Goal: Complete application form

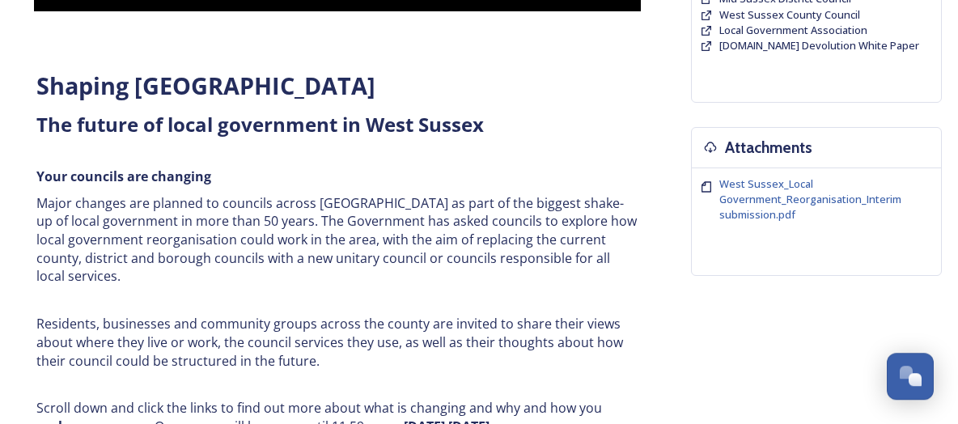
scroll to position [78, 0]
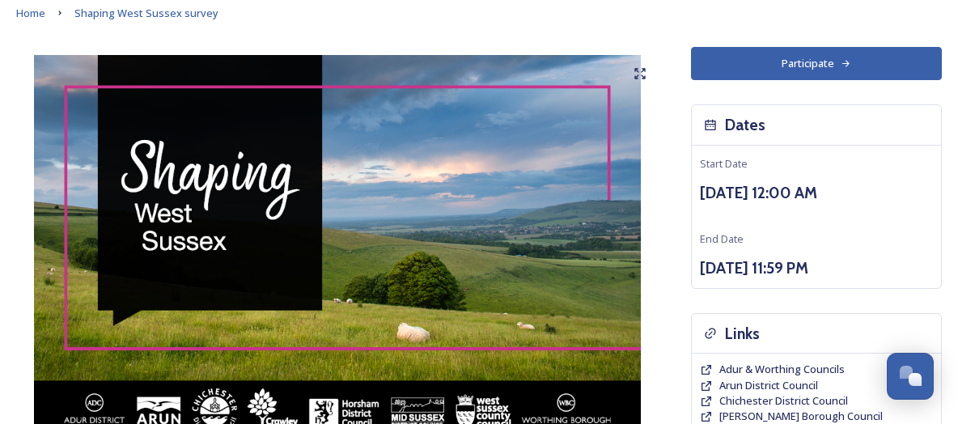
click at [769, 65] on button "Participate" at bounding box center [816, 63] width 251 height 33
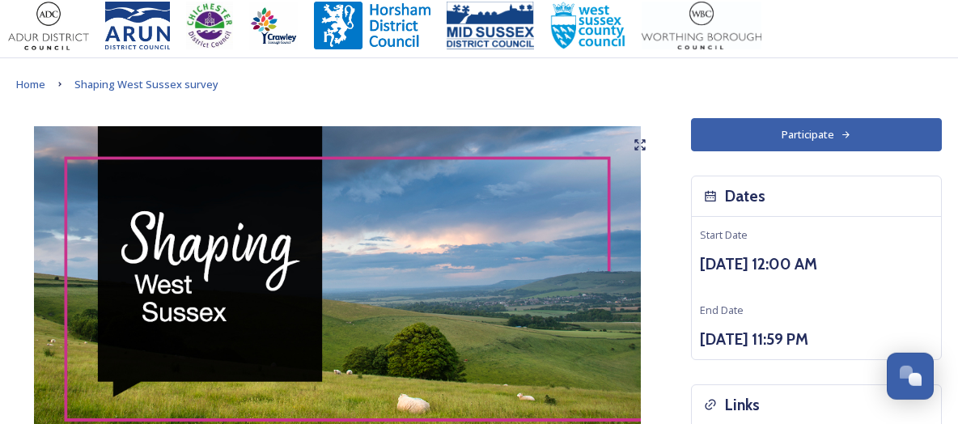
scroll to position [0, 0]
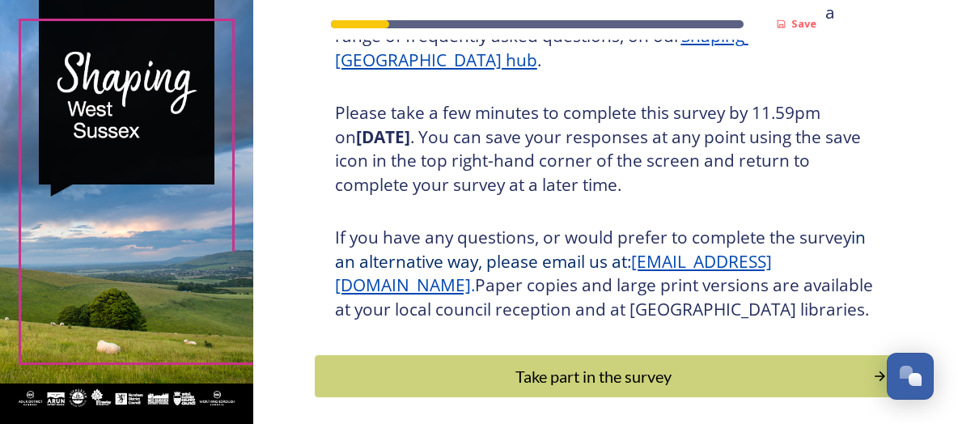
scroll to position [260, 0]
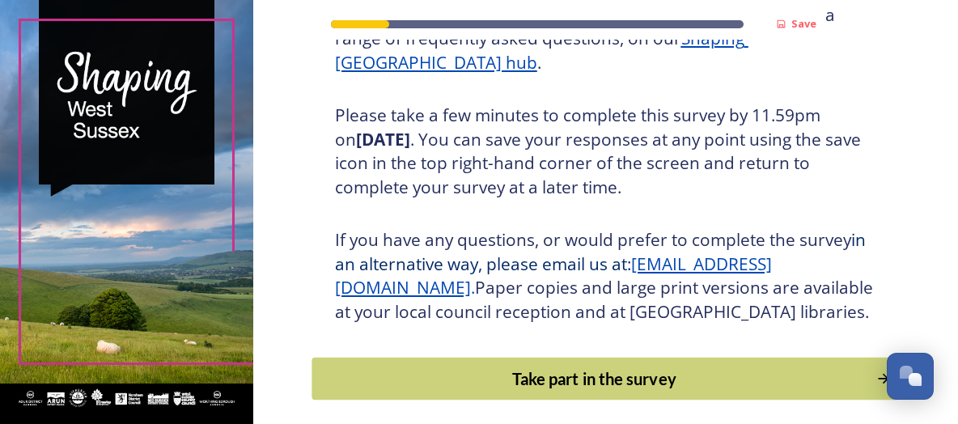
click at [611, 367] on div "Take part in the survey" at bounding box center [593, 379] width 547 height 24
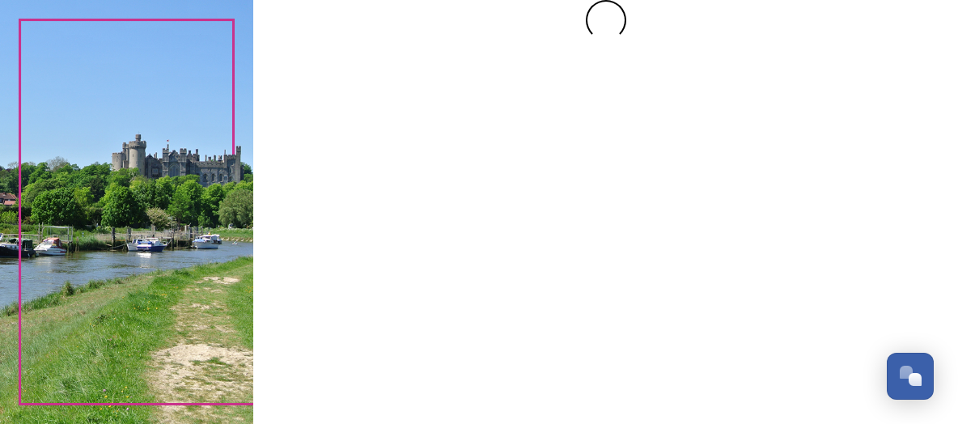
scroll to position [0, 0]
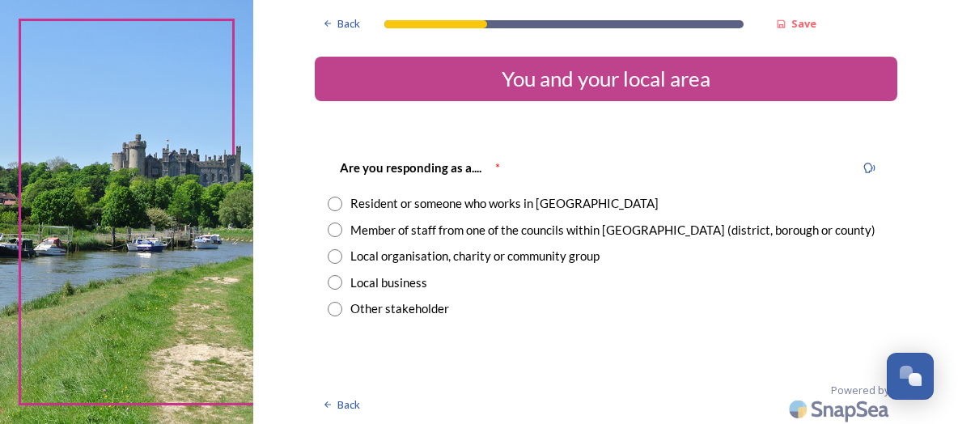
click at [397, 204] on div "Resident or someone who works in [GEOGRAPHIC_DATA]" at bounding box center [504, 203] width 308 height 19
radio input "true"
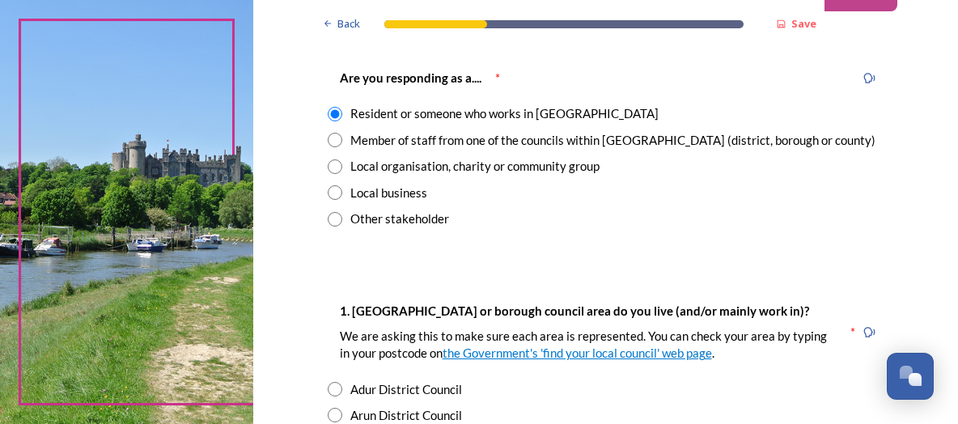
scroll to position [269, 0]
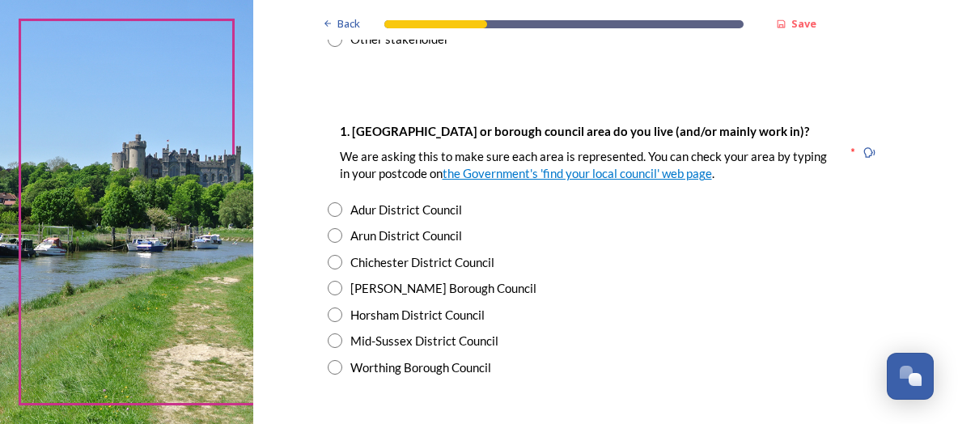
click at [335, 211] on input "radio" at bounding box center [335, 209] width 15 height 15
radio input "true"
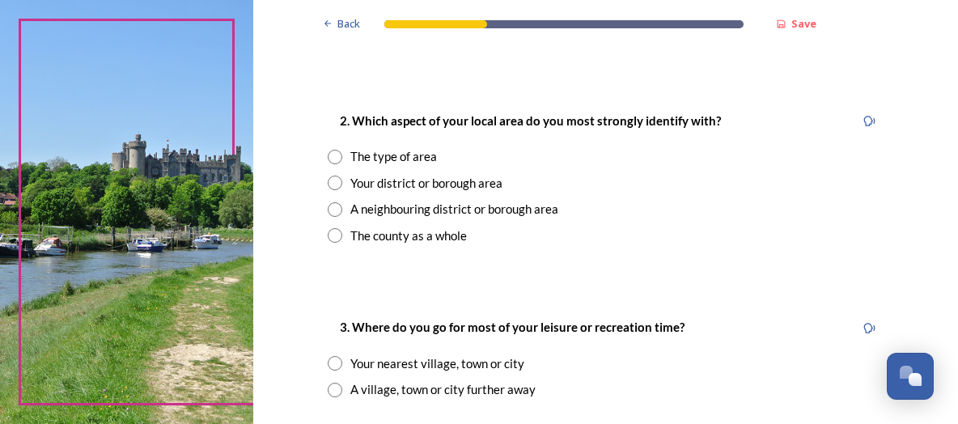
scroll to position [629, 0]
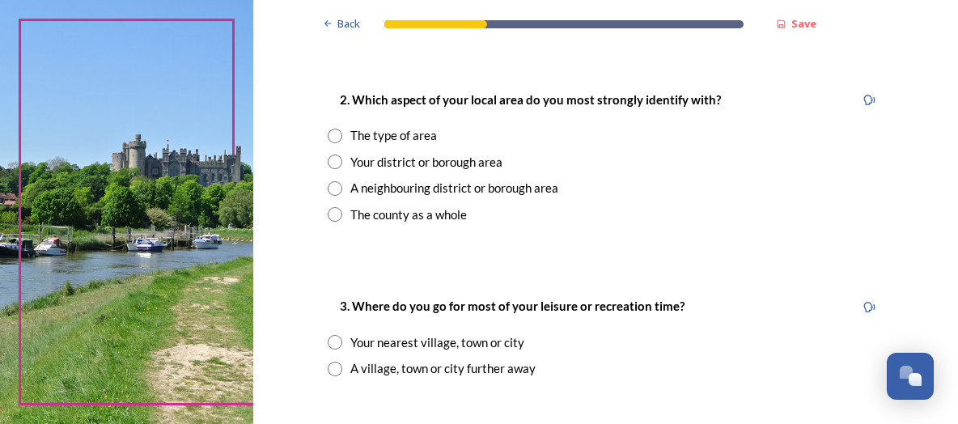
click at [335, 163] on input "radio" at bounding box center [335, 162] width 15 height 15
radio input "true"
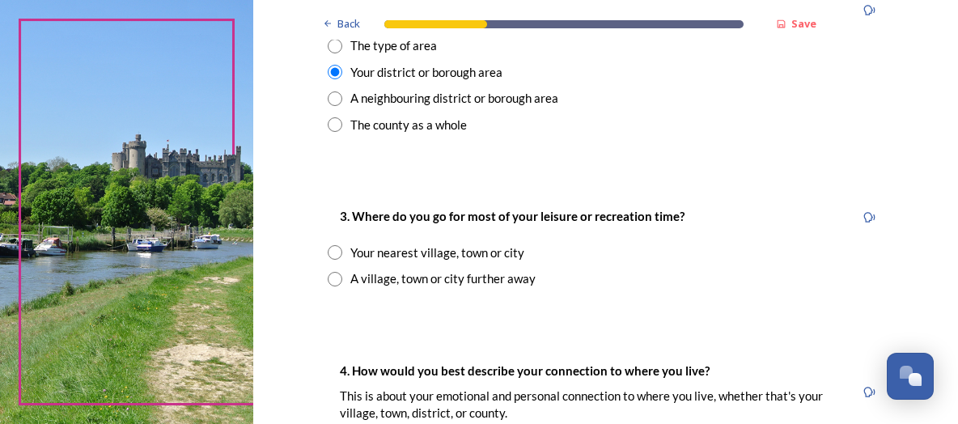
click at [342, 257] on div "Your nearest village, town or city" at bounding box center [606, 253] width 557 height 19
radio input "true"
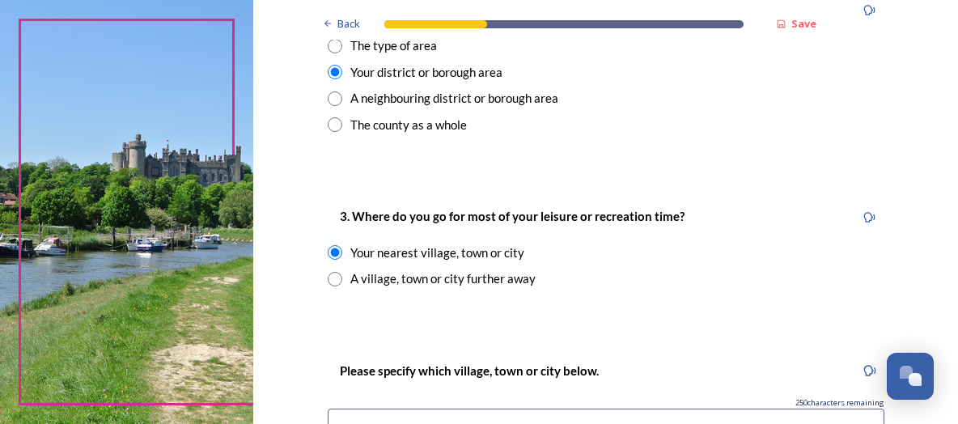
scroll to position [898, 0]
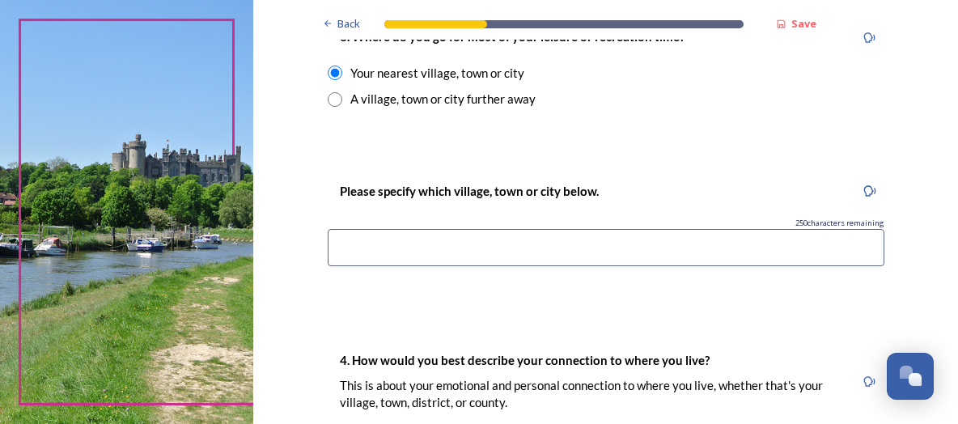
click at [423, 252] on input at bounding box center [606, 247] width 557 height 37
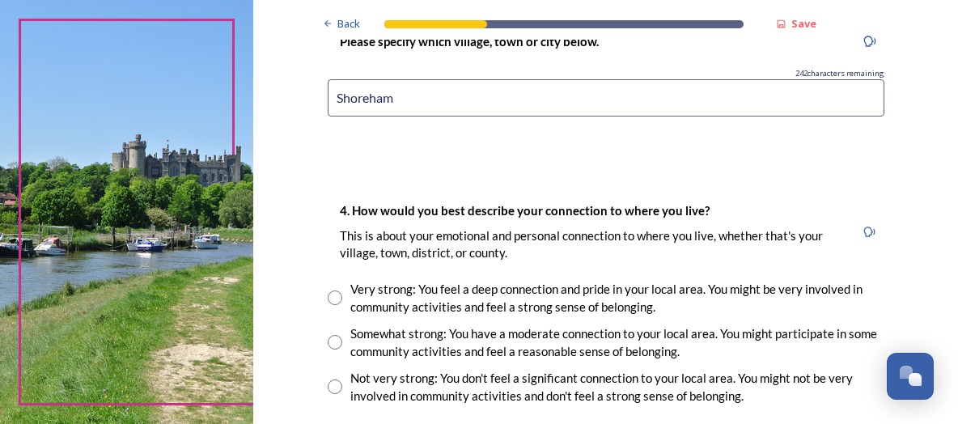
scroll to position [1078, 0]
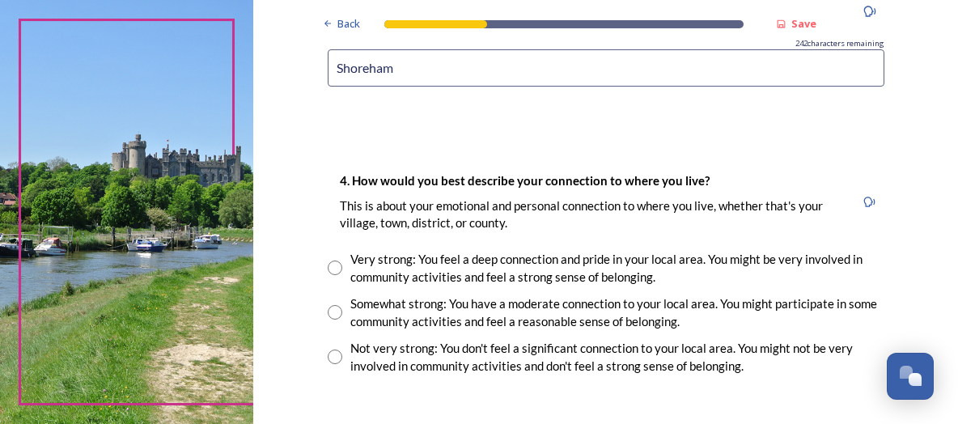
type input "Shoreham"
click at [336, 268] on input "radio" at bounding box center [335, 268] width 15 height 15
radio input "true"
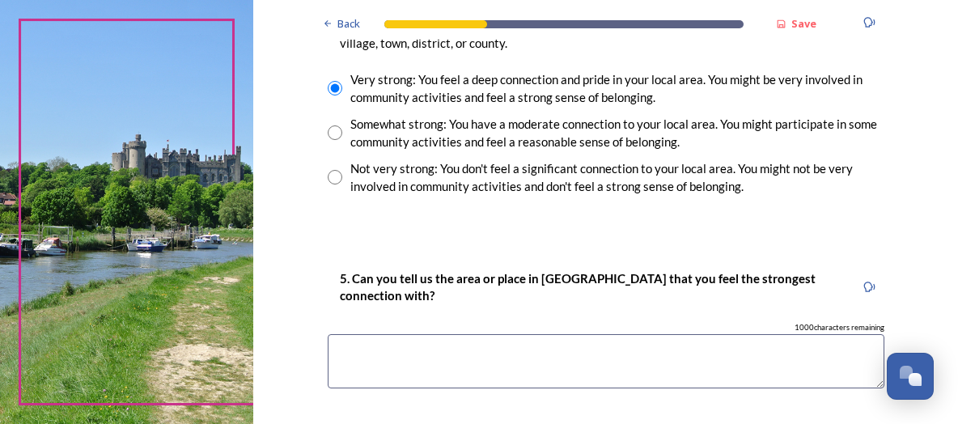
click at [494, 334] on textarea at bounding box center [606, 361] width 557 height 54
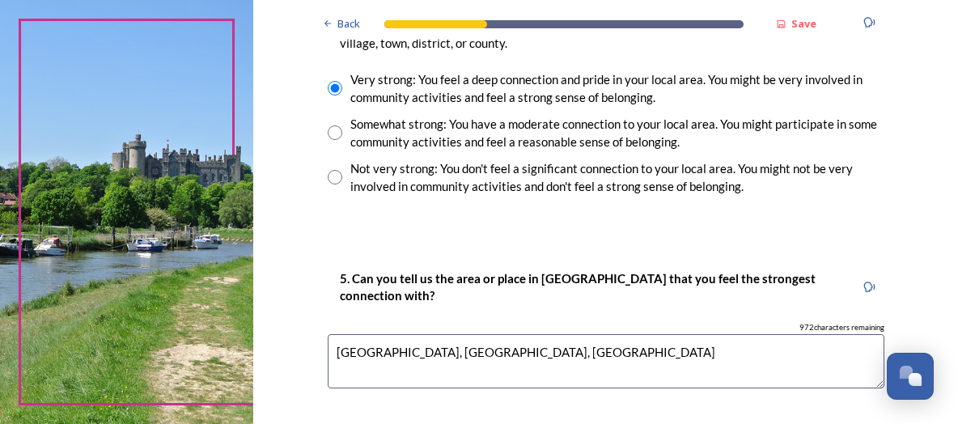
click at [460, 334] on textarea "[GEOGRAPHIC_DATA], [GEOGRAPHIC_DATA], [GEOGRAPHIC_DATA]" at bounding box center [606, 361] width 557 height 54
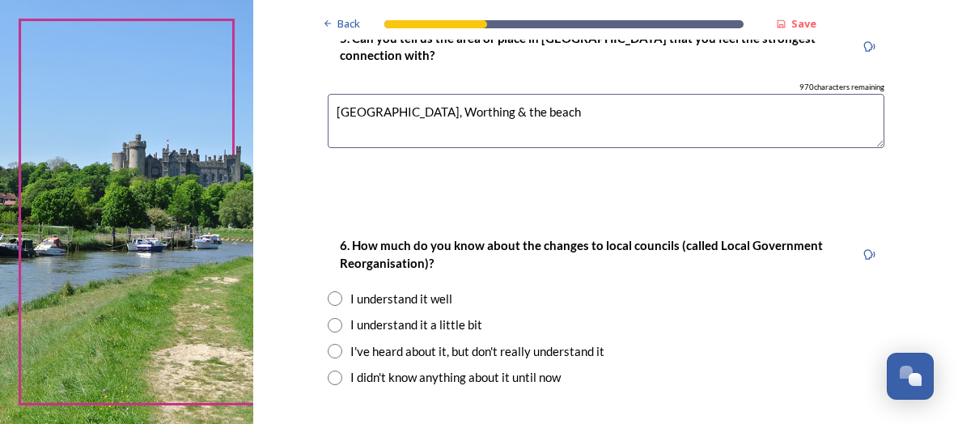
scroll to position [1527, 0]
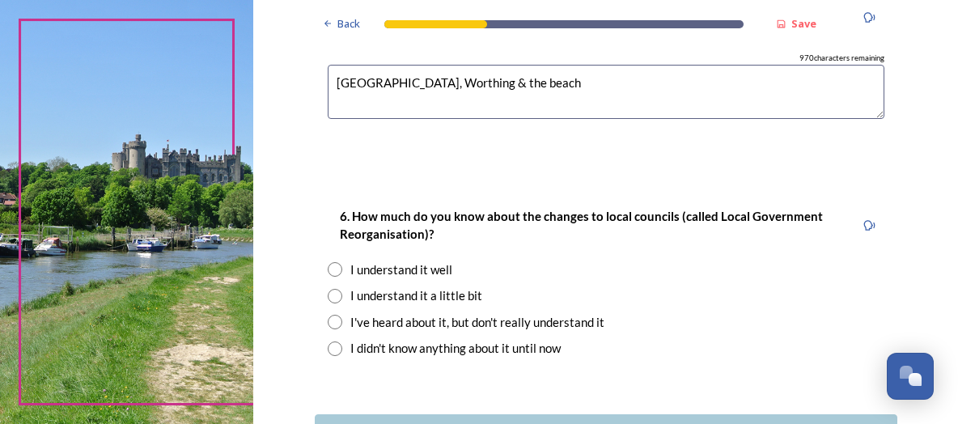
type textarea "[GEOGRAPHIC_DATA], Worthing & the beach"
click at [369, 255] on div "6. How much do you know about the changes to local councils (called Local Gover…" at bounding box center [606, 282] width 583 height 184
click at [371, 261] on div "I understand it well" at bounding box center [401, 270] width 102 height 19
radio input "true"
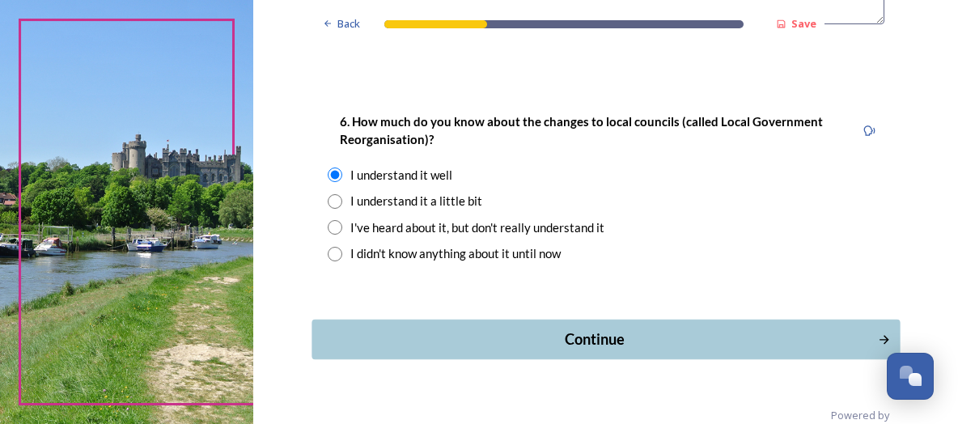
click at [625, 329] on div "Continue" at bounding box center [594, 340] width 548 height 22
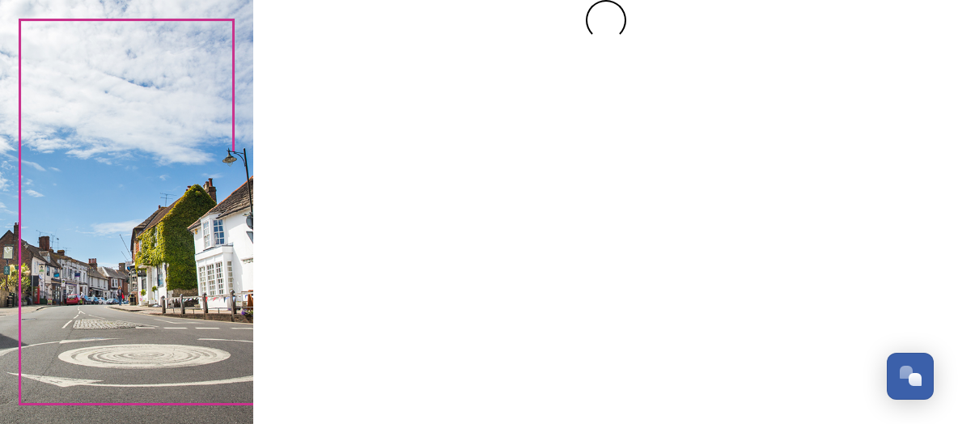
scroll to position [0, 0]
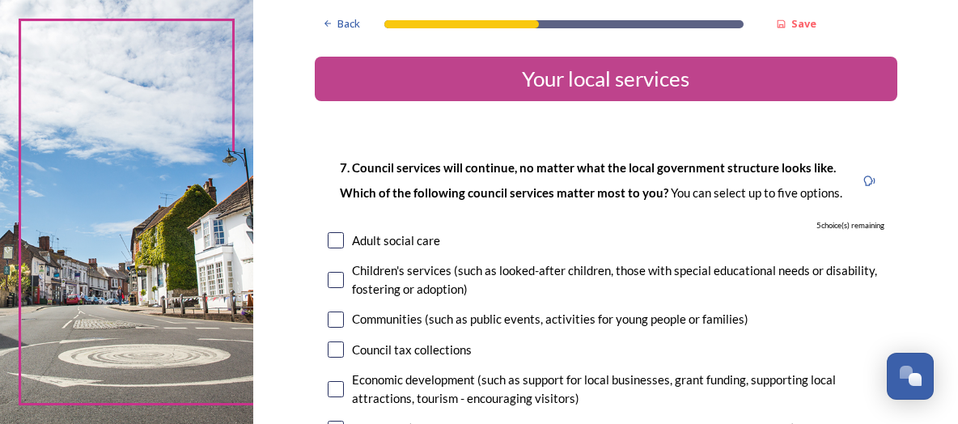
click at [344, 287] on div "Children's services (such as looked-after children, those with special educatio…" at bounding box center [606, 279] width 557 height 36
click at [334, 285] on input "checkbox" at bounding box center [336, 280] width 16 height 16
checkbox input "false"
click at [334, 324] on input "checkbox" at bounding box center [336, 320] width 16 height 16
checkbox input "true"
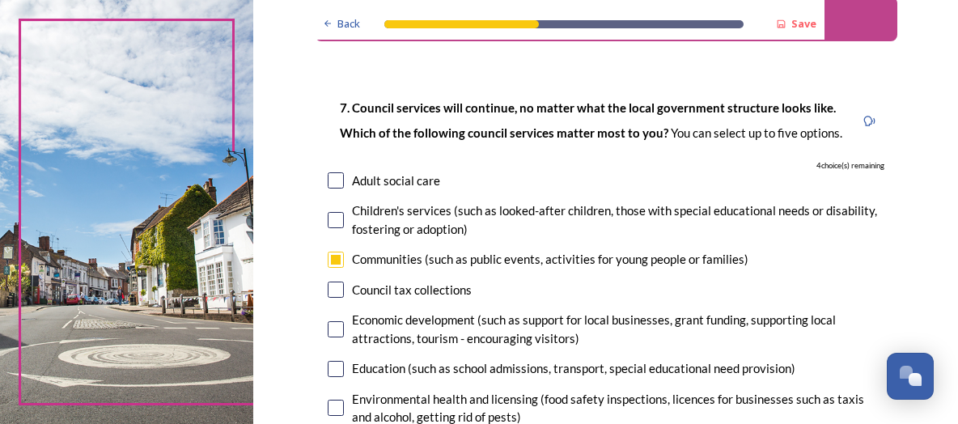
scroll to position [90, 0]
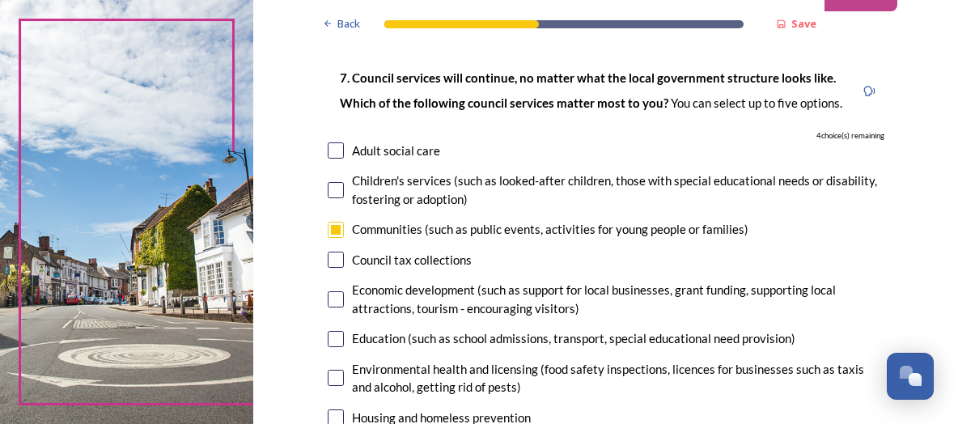
click at [341, 343] on input "checkbox" at bounding box center [336, 339] width 16 height 16
checkbox input "true"
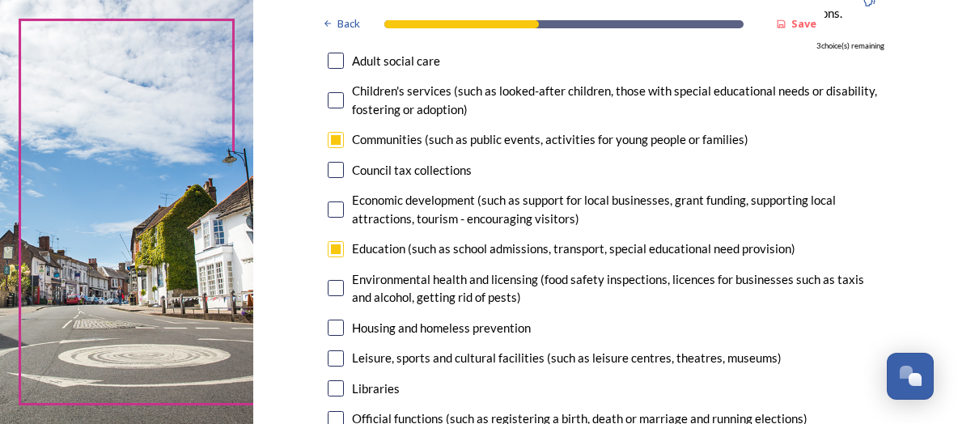
scroll to position [269, 0]
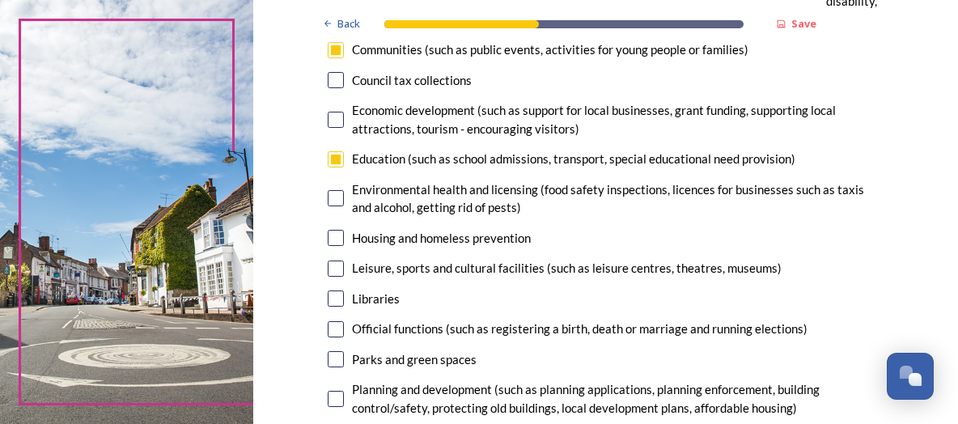
click at [340, 305] on input "checkbox" at bounding box center [336, 299] width 16 height 16
checkbox input "true"
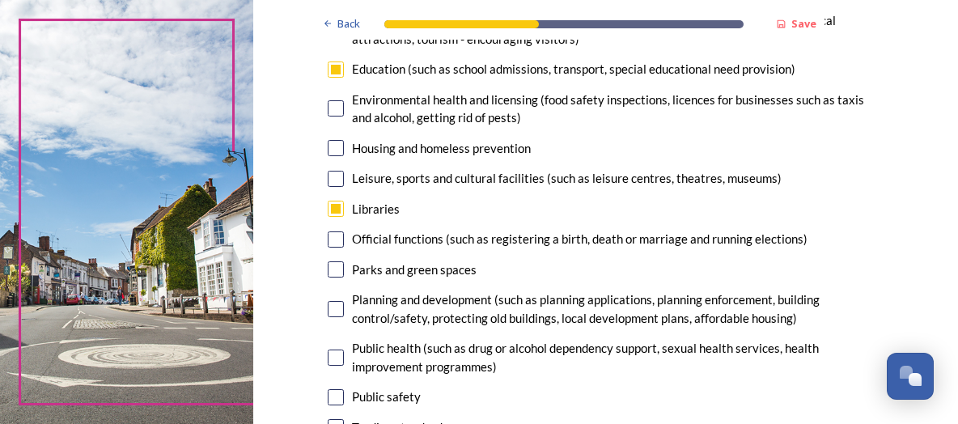
click at [345, 271] on div "Parks and green spaces" at bounding box center [606, 270] width 557 height 19
checkbox input "true"
click at [344, 313] on div "Planning and development (such as planning applications, planning enforcement, …" at bounding box center [606, 309] width 557 height 36
checkbox input "true"
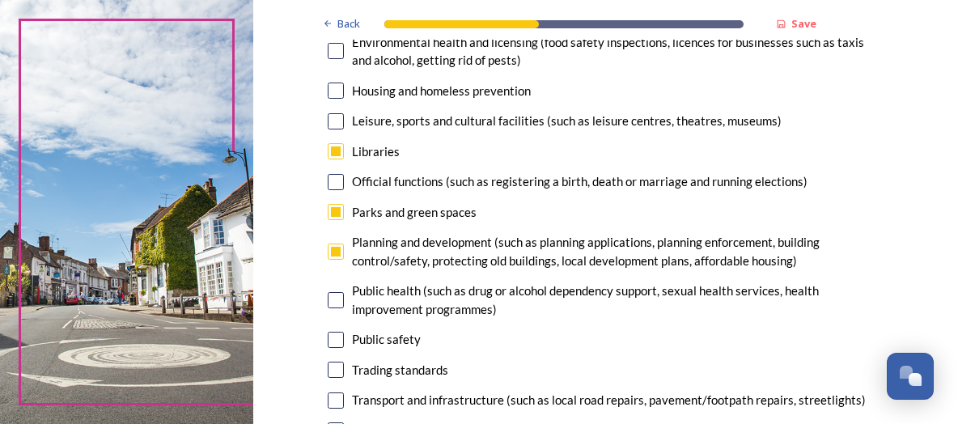
scroll to position [449, 0]
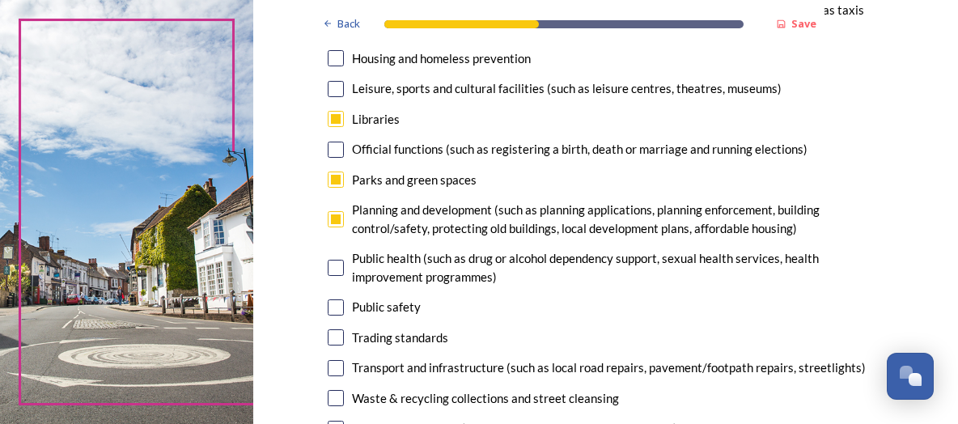
click at [352, 314] on div "Public safety" at bounding box center [386, 307] width 69 height 19
click at [341, 308] on input "checkbox" at bounding box center [336, 307] width 16 height 16
click at [334, 311] on input "checkbox" at bounding box center [336, 307] width 16 height 16
click at [336, 308] on input "checkbox" at bounding box center [336, 307] width 16 height 16
checkbox input "false"
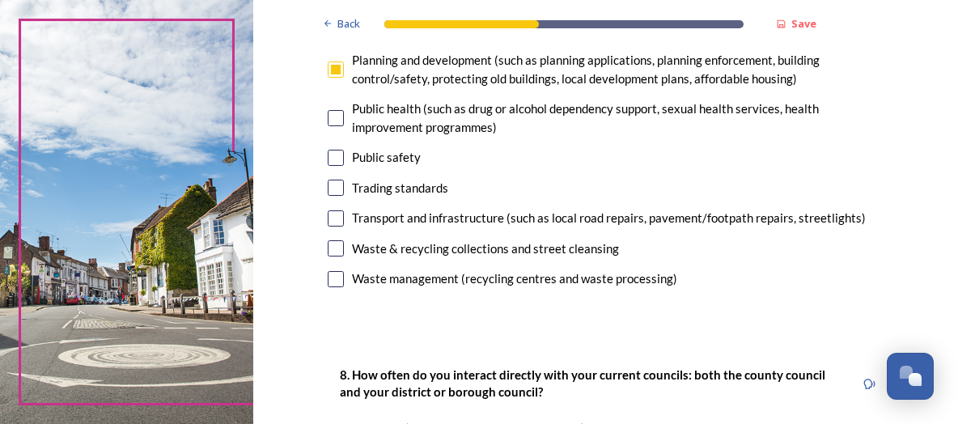
scroll to position [808, 0]
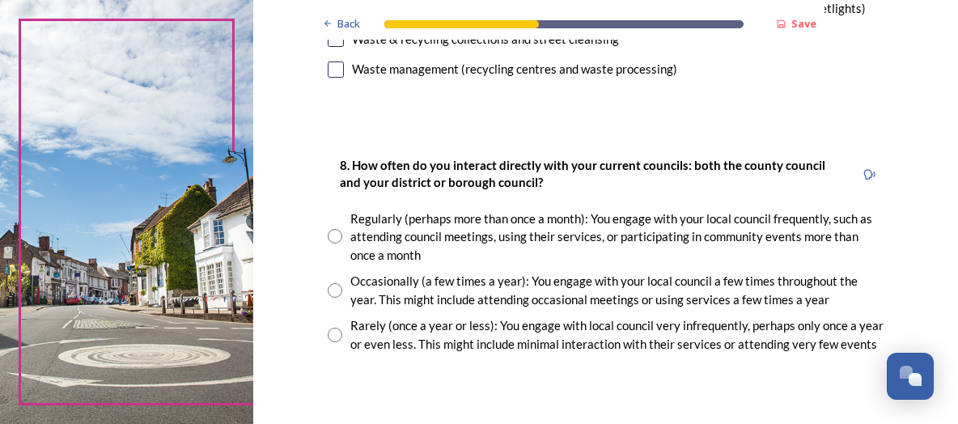
click at [329, 229] on input "radio" at bounding box center [335, 236] width 15 height 15
radio input "true"
click at [337, 283] on input "radio" at bounding box center [335, 290] width 15 height 15
radio input "true"
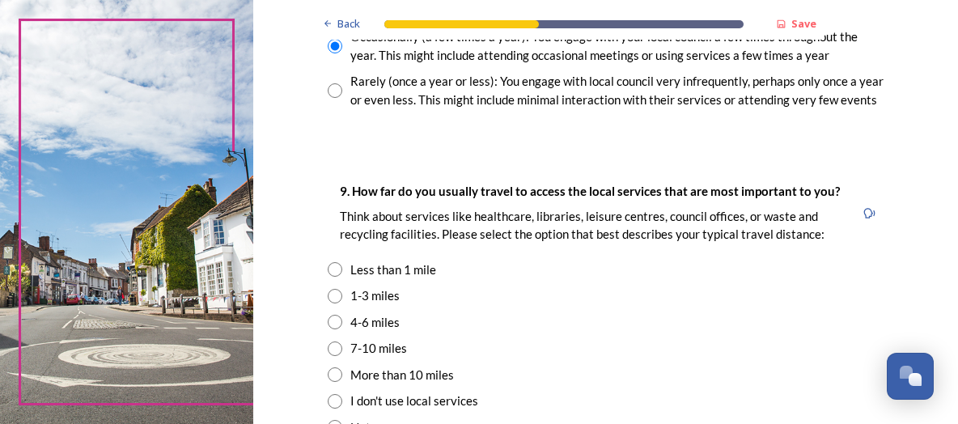
scroll to position [1078, 0]
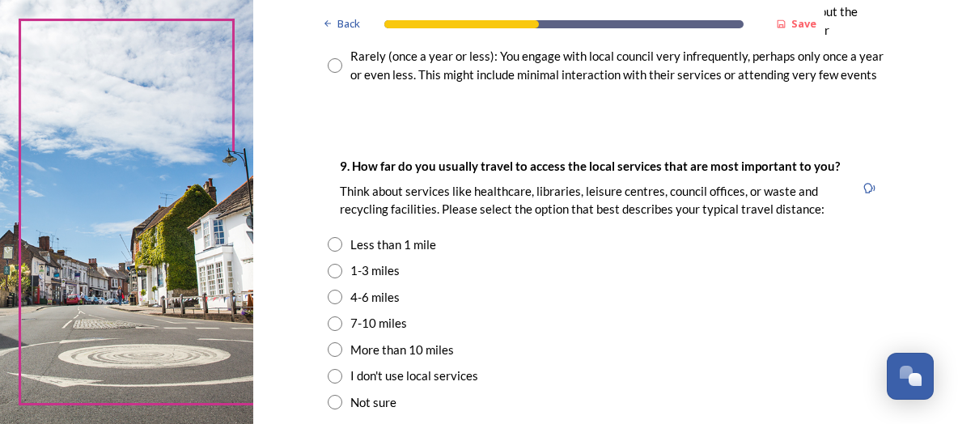
click at [334, 241] on input "radio" at bounding box center [335, 244] width 15 height 15
radio input "true"
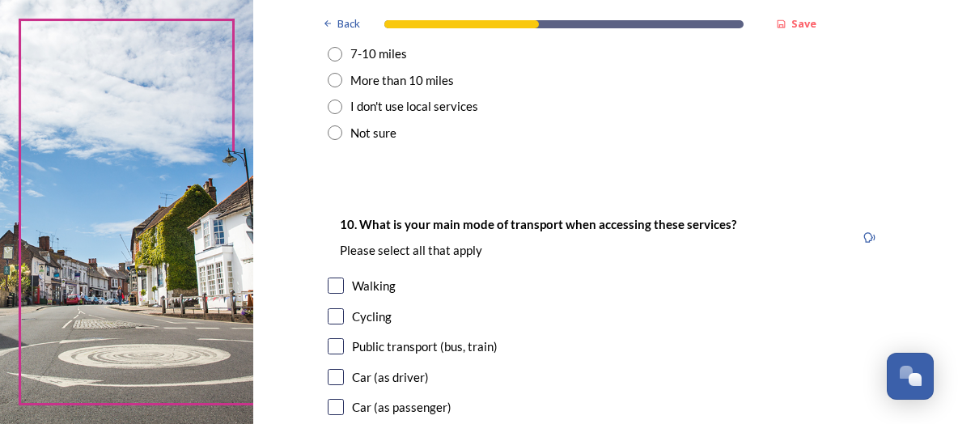
click at [337, 291] on input "checkbox" at bounding box center [336, 286] width 16 height 16
checkbox input "true"
click at [335, 316] on input "checkbox" at bounding box center [336, 316] width 16 height 16
checkbox input "true"
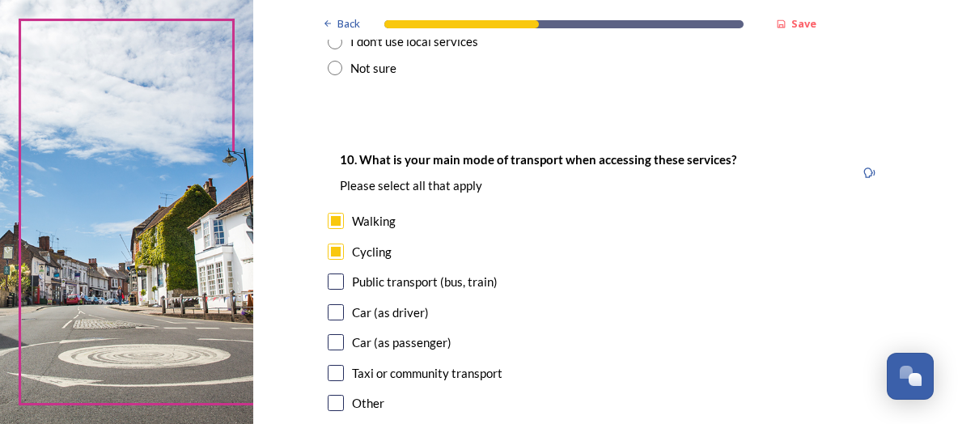
scroll to position [1437, 0]
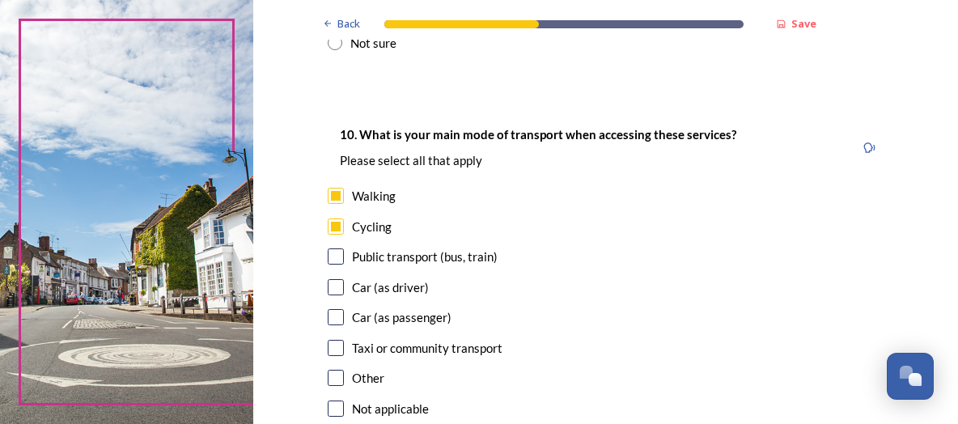
click at [335, 291] on input "checkbox" at bounding box center [336, 287] width 16 height 16
checkbox input "true"
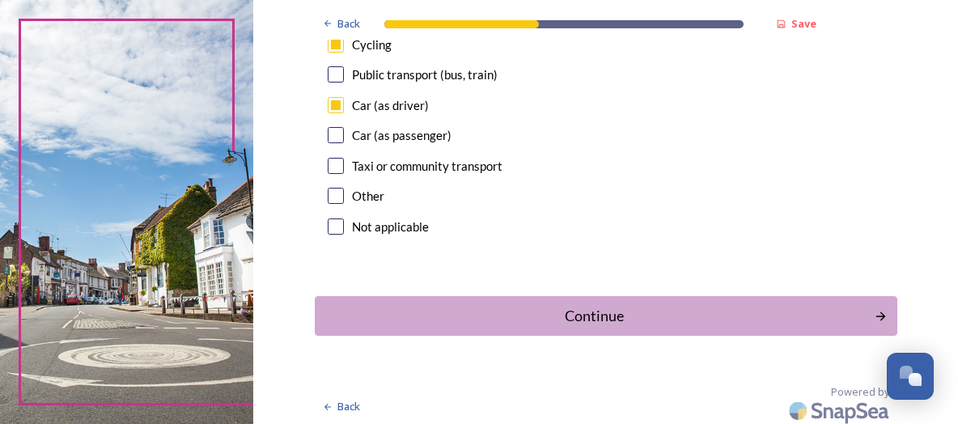
scroll to position [1621, 0]
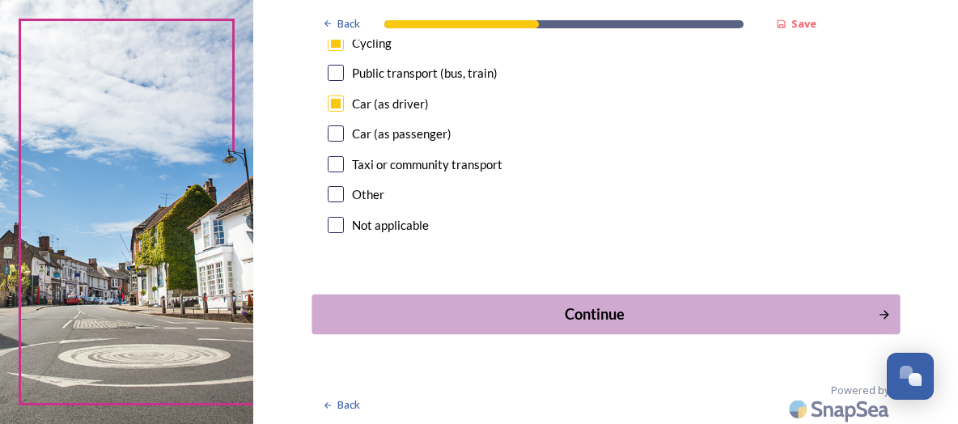
click at [588, 308] on div "Continue" at bounding box center [594, 314] width 548 height 22
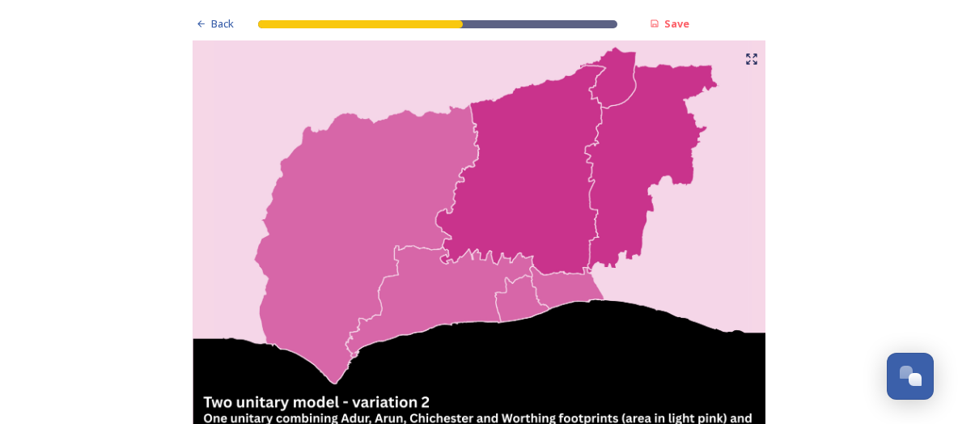
scroll to position [2066, 0]
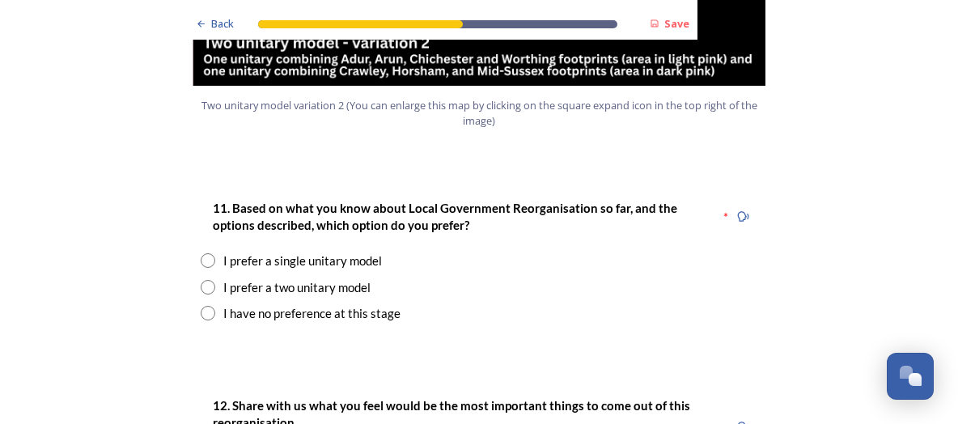
click at [214, 278] on div "I prefer a two unitary model" at bounding box center [479, 287] width 557 height 19
radio input "true"
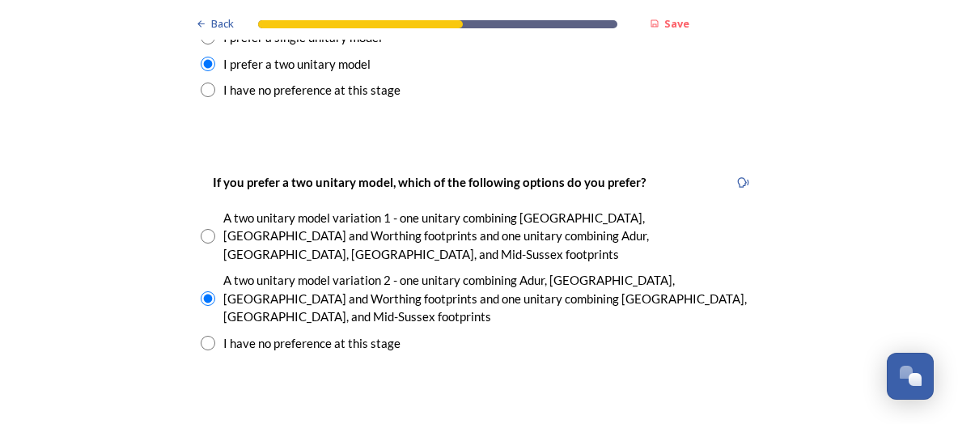
scroll to position [2335, 0]
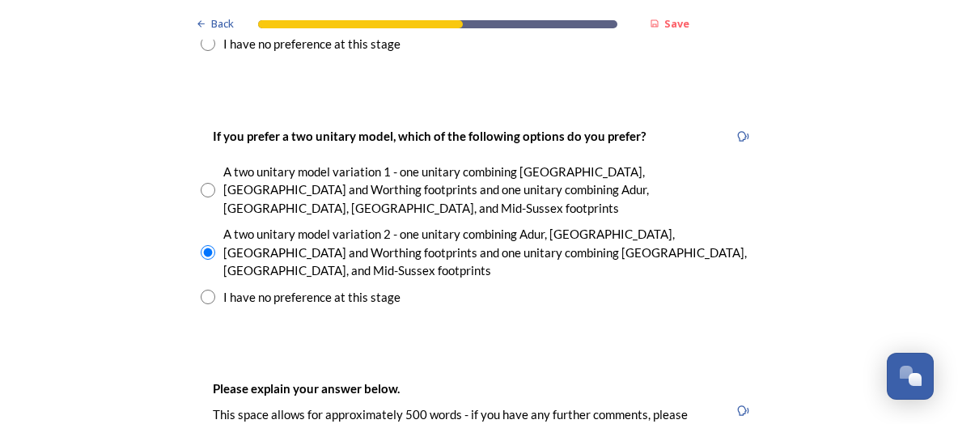
type textarea "I live in [GEOGRAPHIC_DATA] and as a coastal community, I would like to be part…"
click at [352, 225] on div "A two unitary model variation 2 - one unitary combining Adur, [GEOGRAPHIC_DATA]…" at bounding box center [490, 252] width 534 height 55
radio input "true"
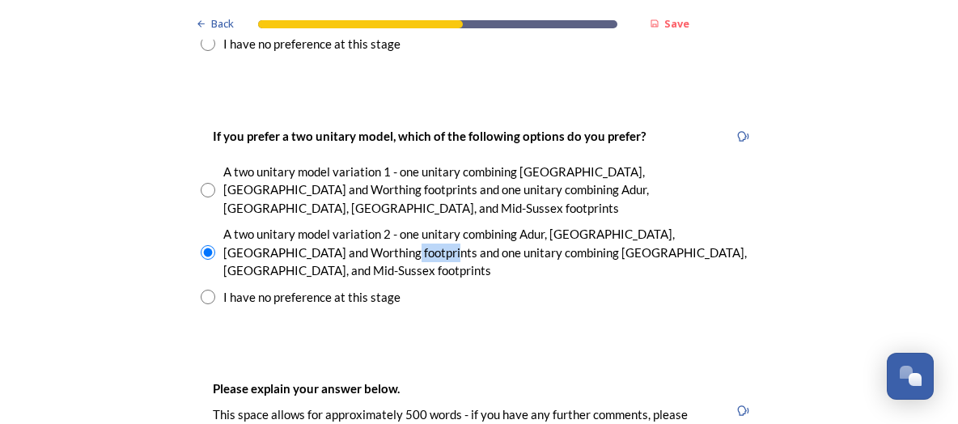
copy div "unitary"
paste textarea
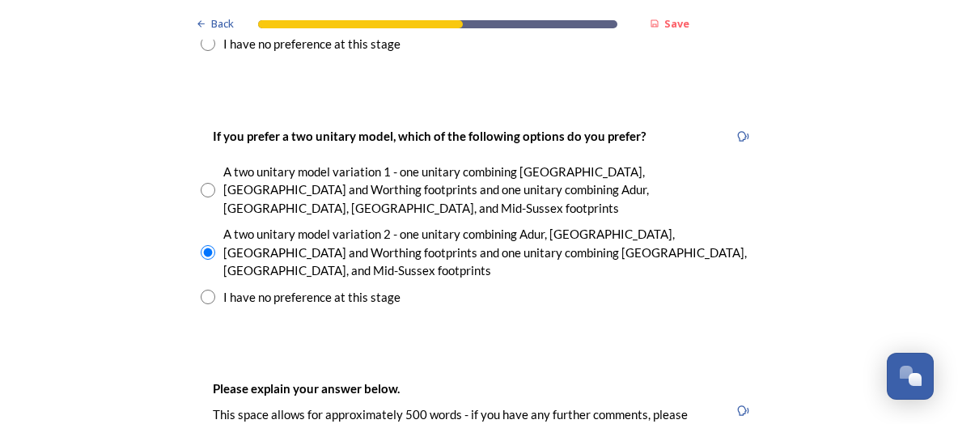
drag, startPoint x: 266, startPoint y: 330, endPoint x: 214, endPoint y: 325, distance: 52.1
drag, startPoint x: 295, startPoint y: 329, endPoint x: 256, endPoint y: 329, distance: 38.8
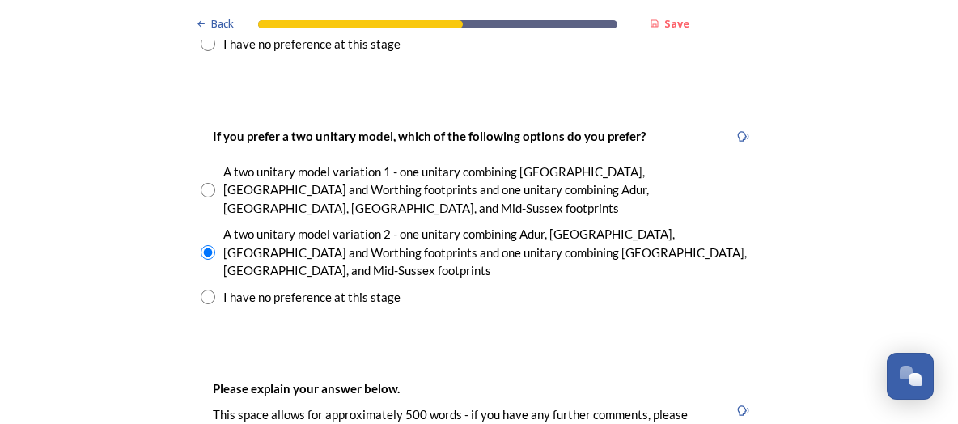
paste textarea "similar"
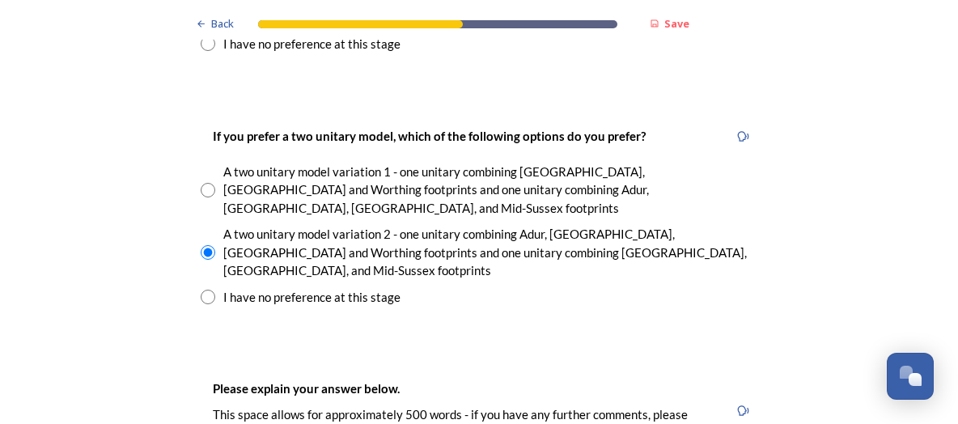
drag, startPoint x: 313, startPoint y: 346, endPoint x: 137, endPoint y: 290, distance: 185.0
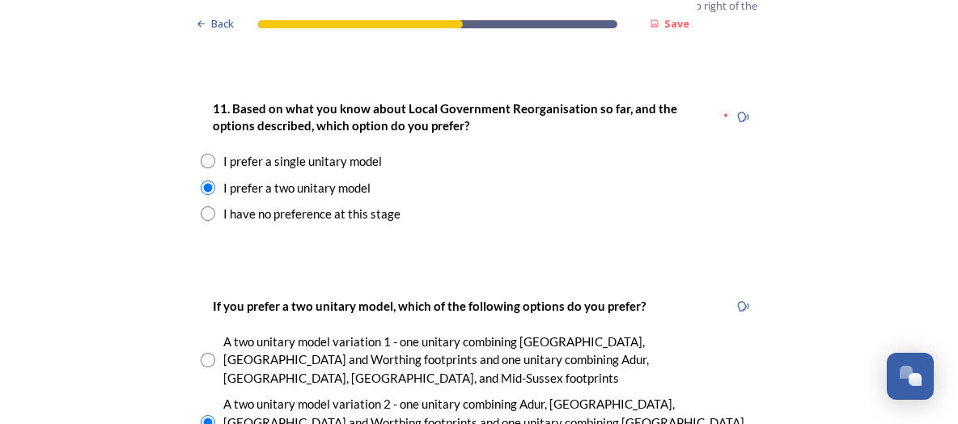
scroll to position [2156, 0]
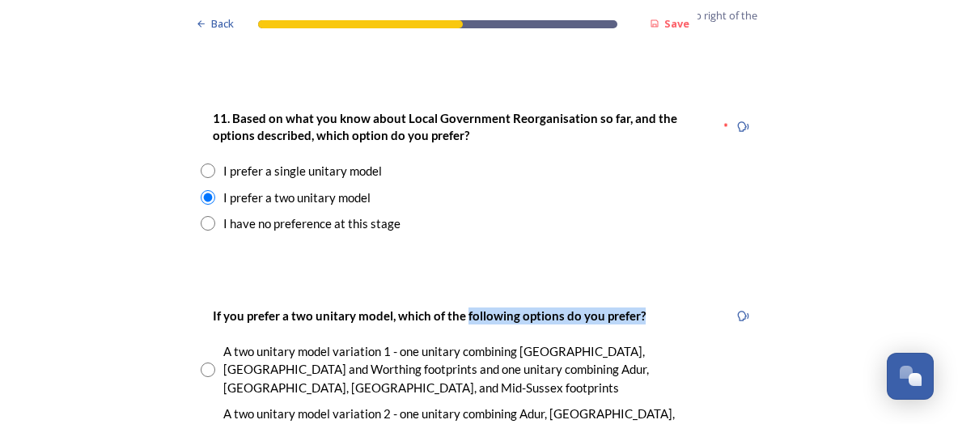
drag, startPoint x: 651, startPoint y: 172, endPoint x: 464, endPoint y: 168, distance: 187.0
click at [464, 298] on div "If you prefer a two unitary model, which of the following options do you prefer?" at bounding box center [479, 316] width 557 height 36
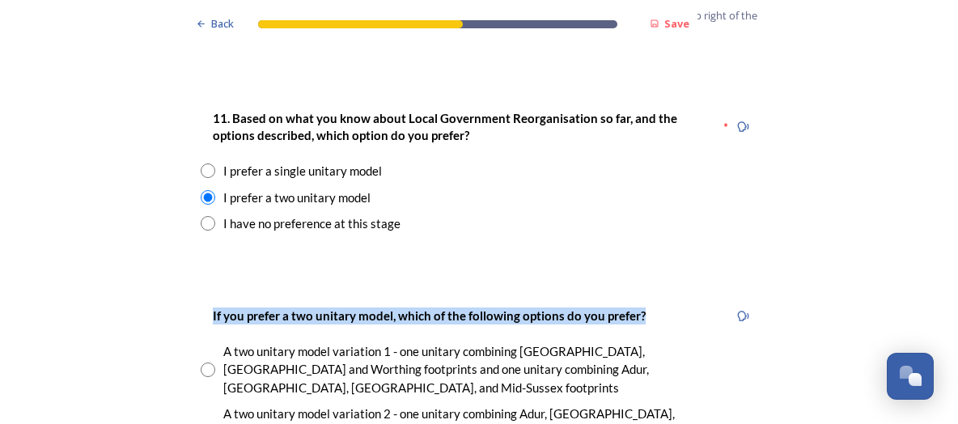
drag, startPoint x: 672, startPoint y: 265, endPoint x: 195, endPoint y: 173, distance: 485.5
click at [195, 290] on div "If you prefer a two unitary model, which of the following options do you prefer…" at bounding box center [479, 396] width 583 height 213
copy div "If you prefer a two unitary model, which of the following options do you prefer?"
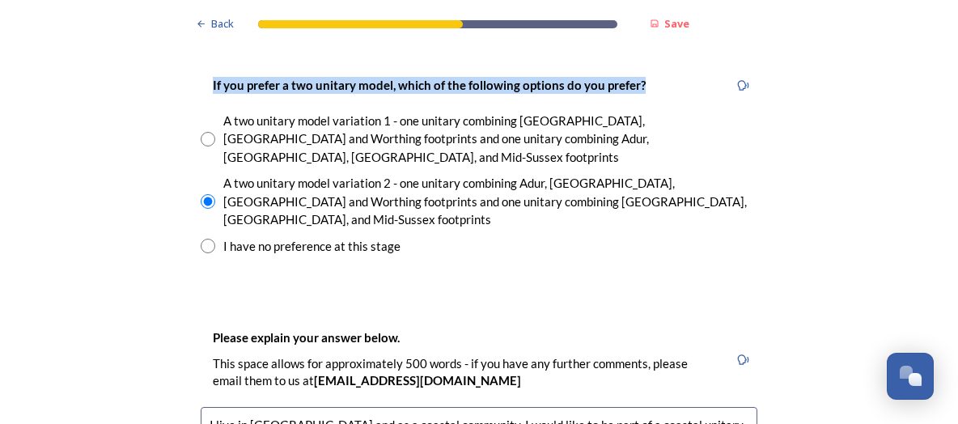
scroll to position [2425, 0]
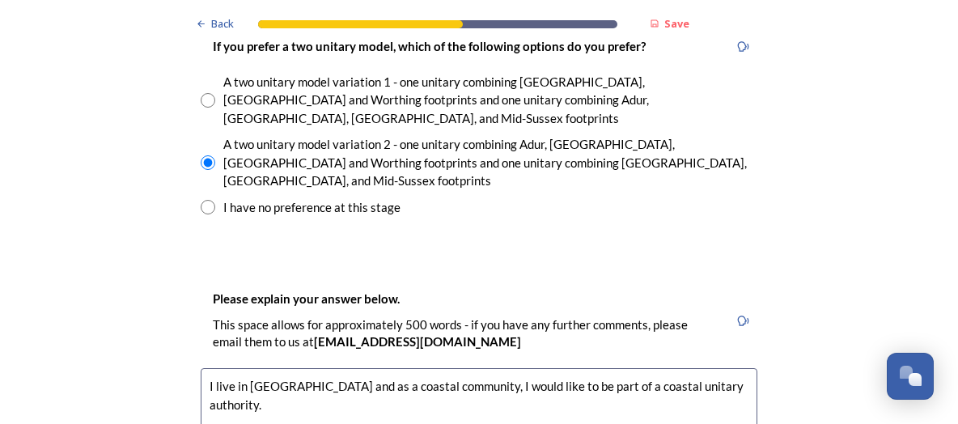
drag, startPoint x: 361, startPoint y: 261, endPoint x: 156, endPoint y: 202, distance: 213.3
paste textarea ", and as a coastal community I would like to be part of a coastal unitary autho…"
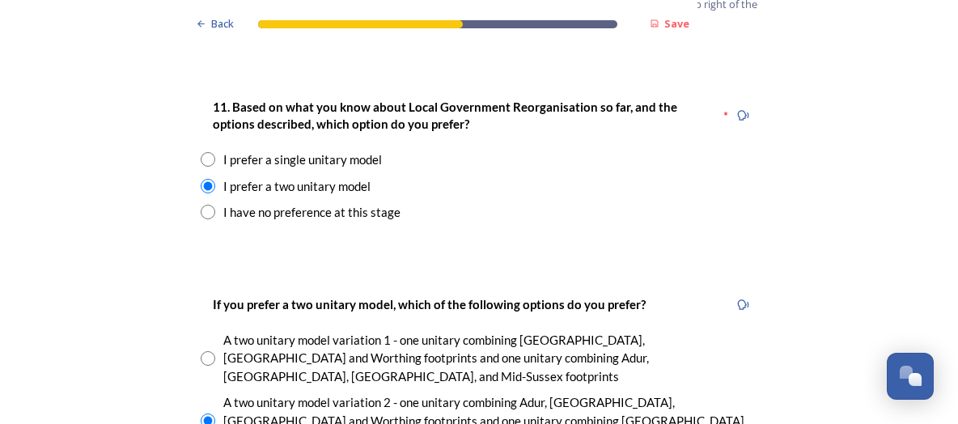
scroll to position [2526, 0]
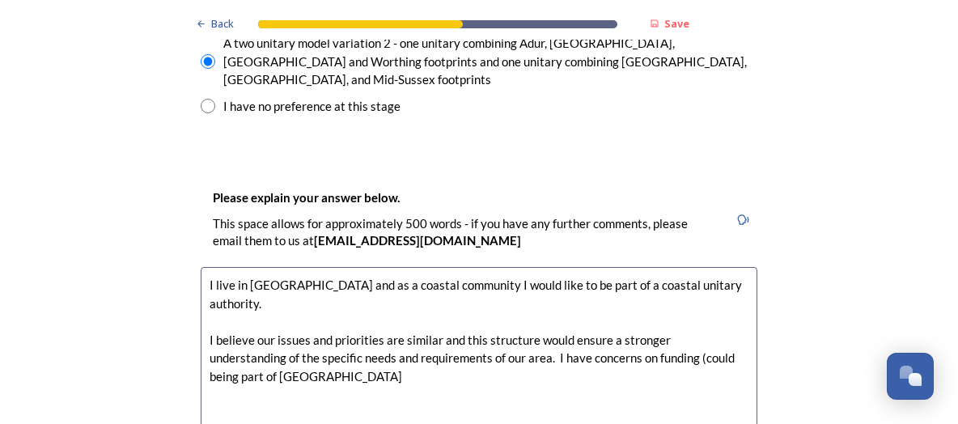
click at [255, 267] on textarea "I live in [GEOGRAPHIC_DATA] and as a coastal community I would like to be part …" at bounding box center [479, 358] width 557 height 182
click at [479, 267] on textarea "I live in [GEOGRAPHIC_DATA] and as a coastal community I would like to be part …" at bounding box center [479, 358] width 557 height 182
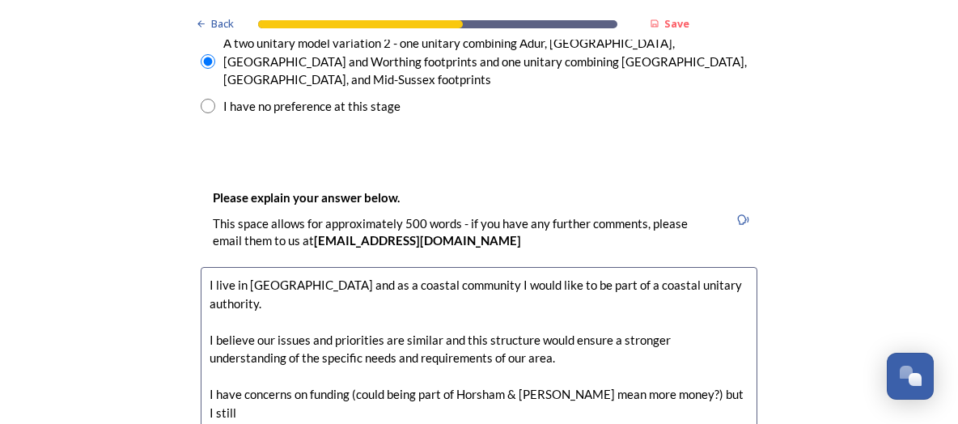
click at [213, 267] on textarea "I live in [GEOGRAPHIC_DATA] and as a coastal community I would like to be part …" at bounding box center [479, 358] width 557 height 182
click at [388, 267] on textarea "I live in [GEOGRAPHIC_DATA] and as a coastal community I would like to be part …" at bounding box center [479, 358] width 557 height 182
click at [734, 267] on textarea "I live in [GEOGRAPHIC_DATA] and as a coastal community I would like to be part …" at bounding box center [479, 358] width 557 height 182
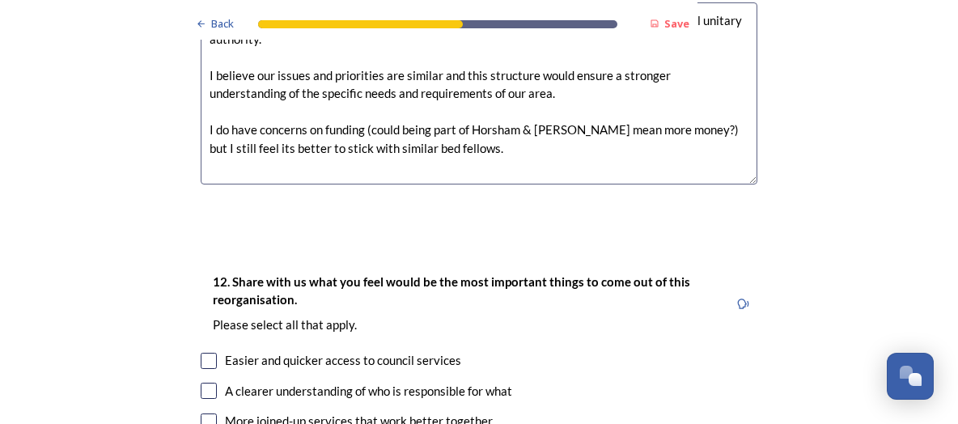
scroll to position [2796, 0]
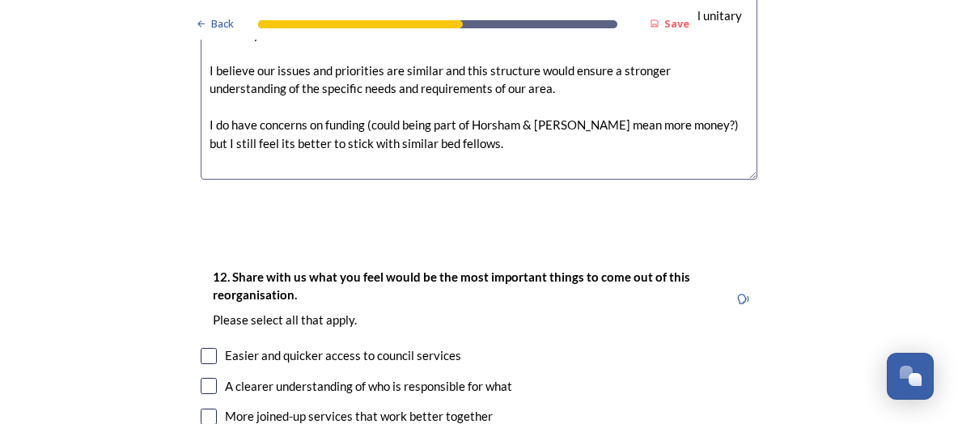
type textarea "I live in [GEOGRAPHIC_DATA] and as a coastal community I would like to be part …"
click at [222, 346] on div "Easier and quicker access to council services" at bounding box center [479, 355] width 557 height 19
checkbox input "true"
click at [215, 378] on input "checkbox" at bounding box center [209, 386] width 16 height 16
checkbox input "true"
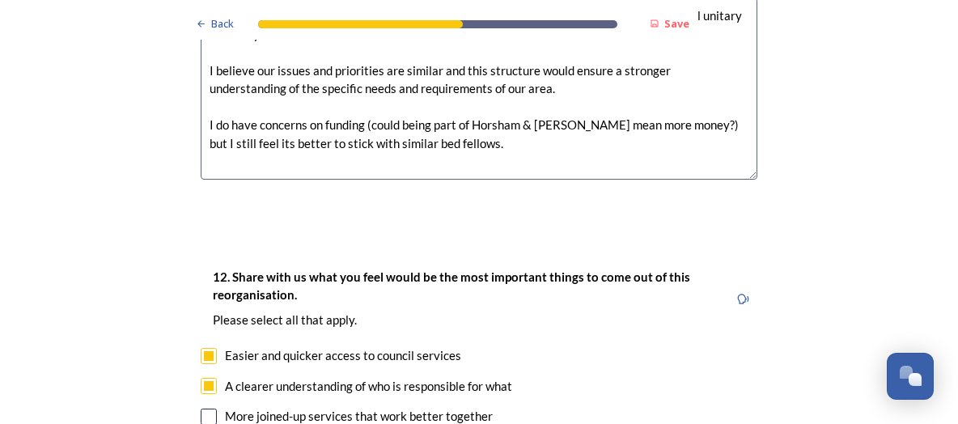
click at [219, 407] on div "More joined-up services that work better together" at bounding box center [479, 416] width 557 height 19
checkbox input "true"
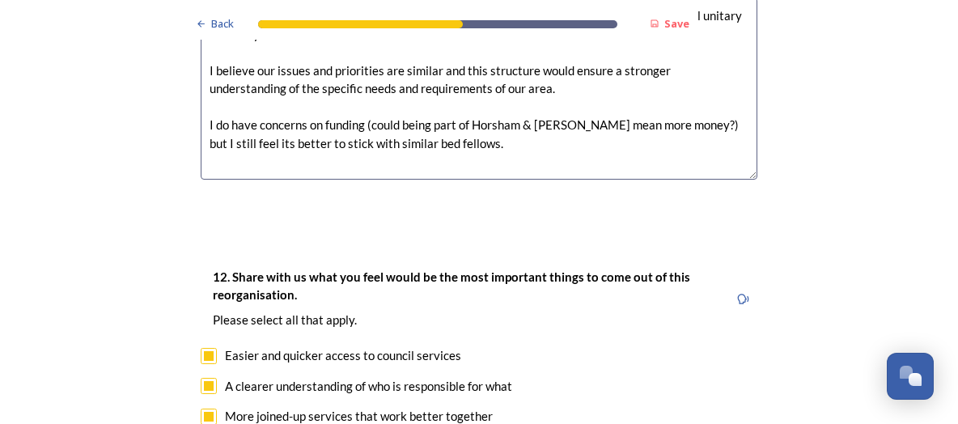
checkbox input "true"
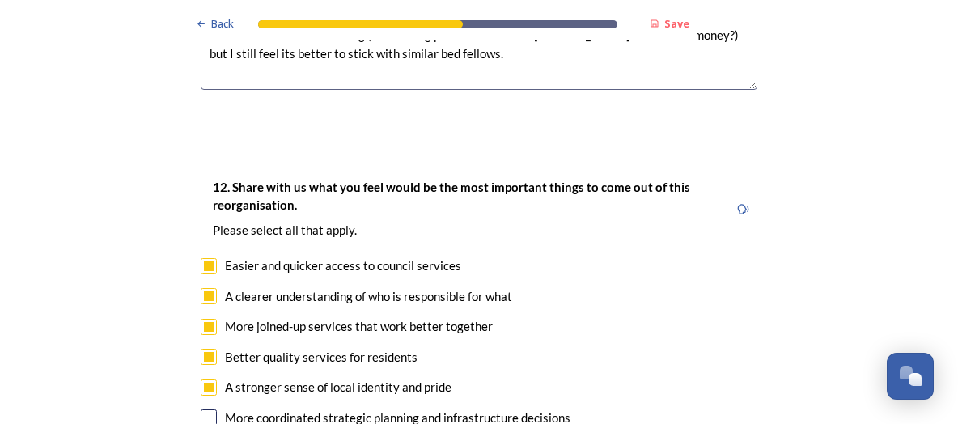
click at [202, 409] on input "checkbox" at bounding box center [209, 417] width 16 height 16
checkbox input "true"
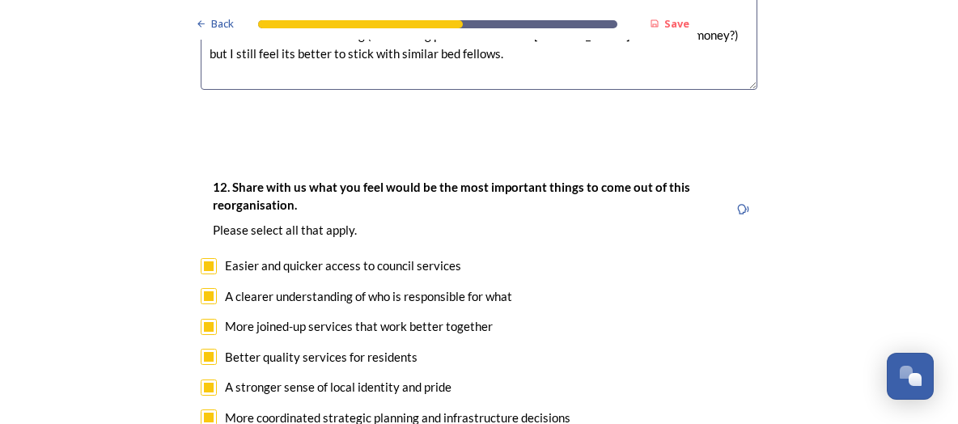
checkbox input "true"
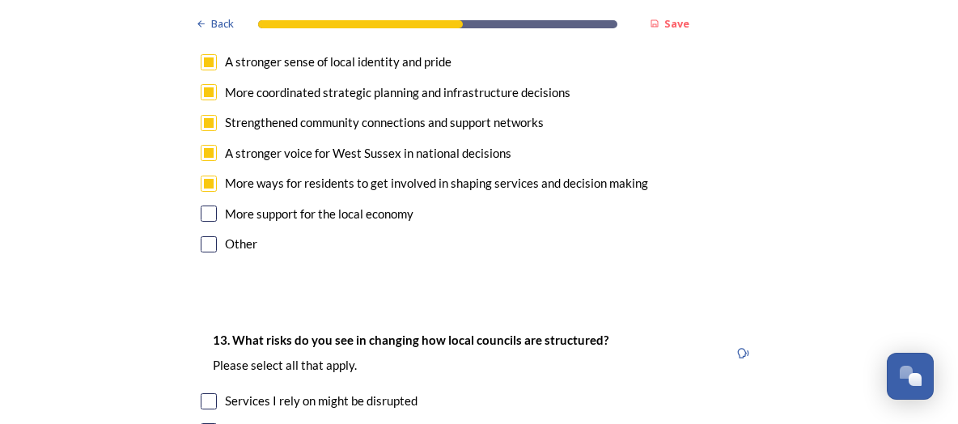
scroll to position [3245, 0]
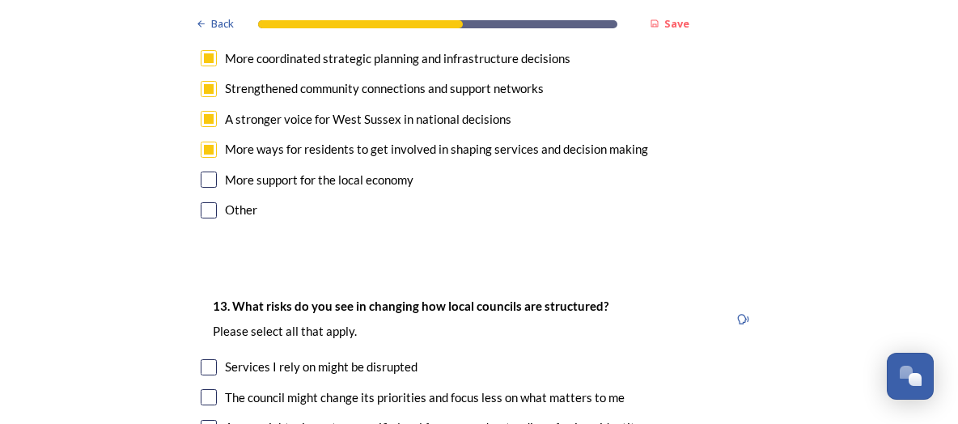
checkbox input "true"
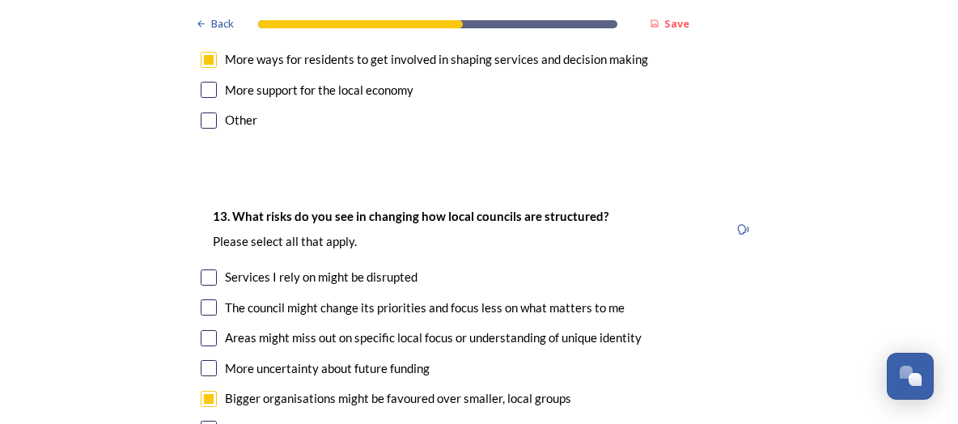
click at [204, 421] on input "checkbox" at bounding box center [209, 429] width 16 height 16
checkbox input "true"
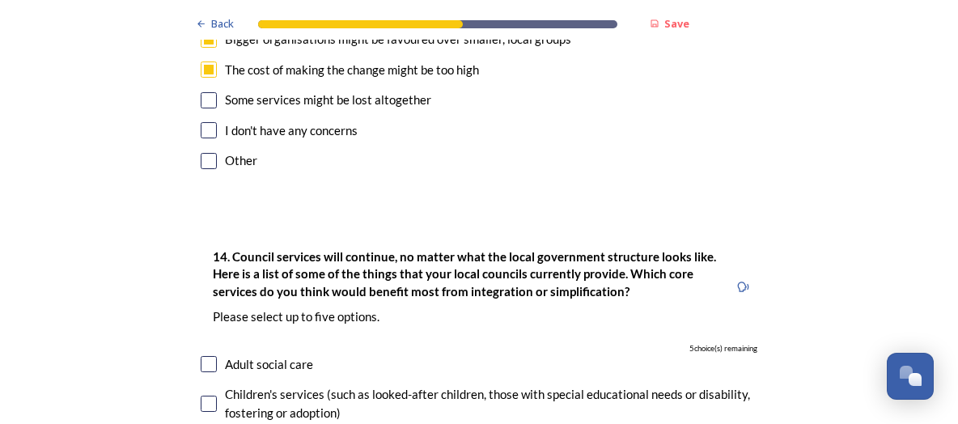
scroll to position [3784, 0]
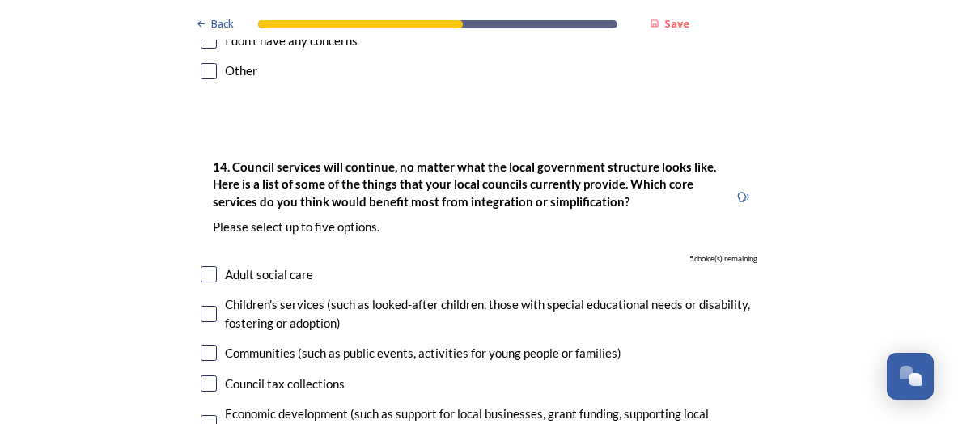
checkbox input "true"
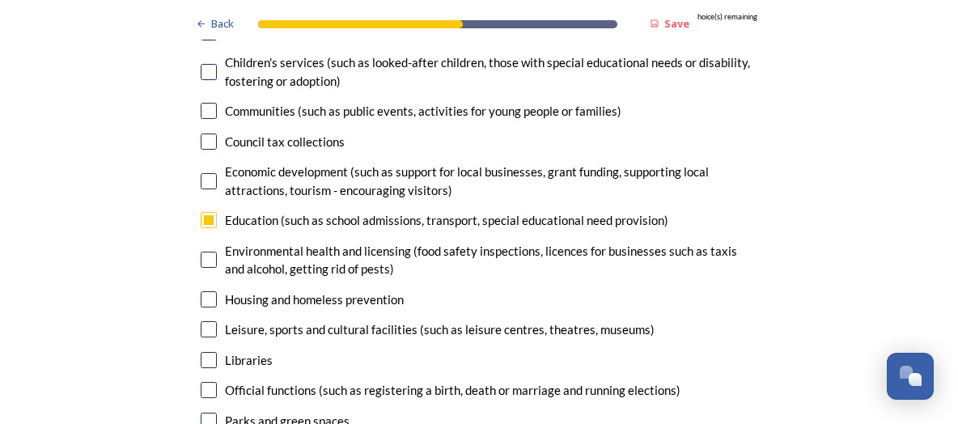
scroll to position [4054, 0]
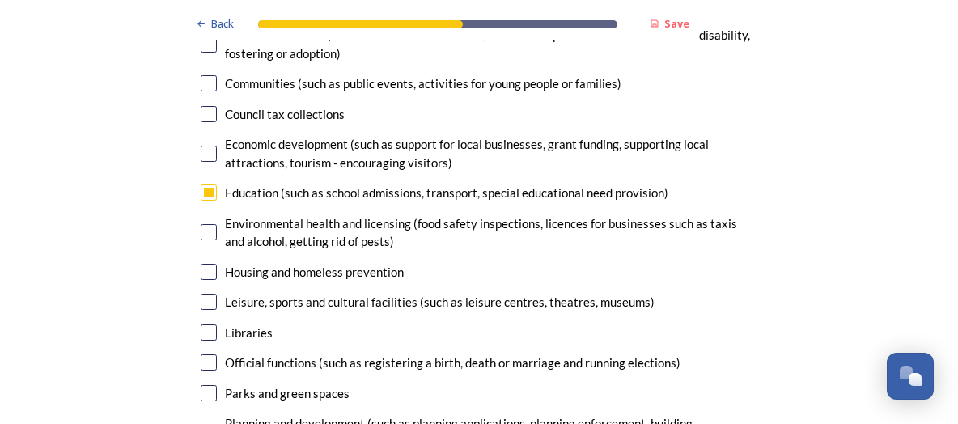
checkbox input "true"
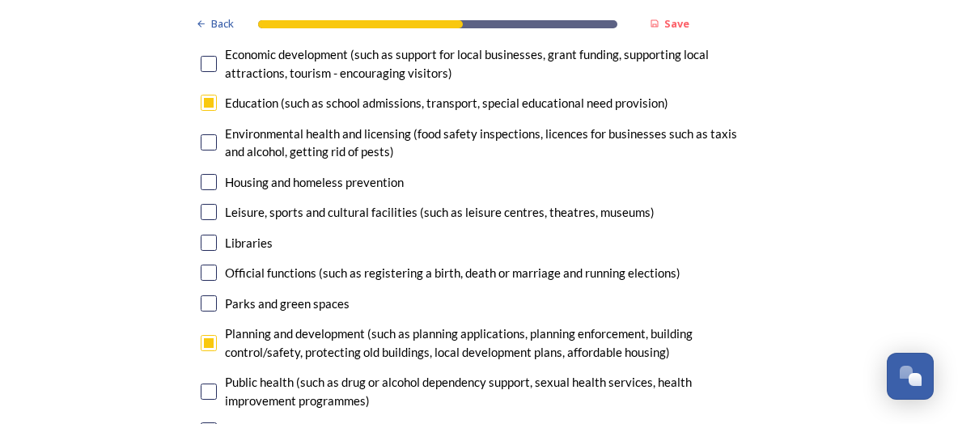
checkbox input "true"
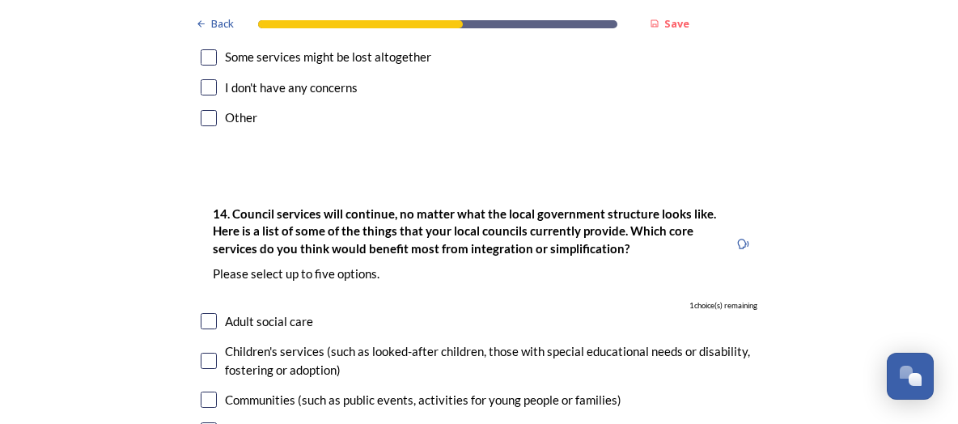
scroll to position [3784, 0]
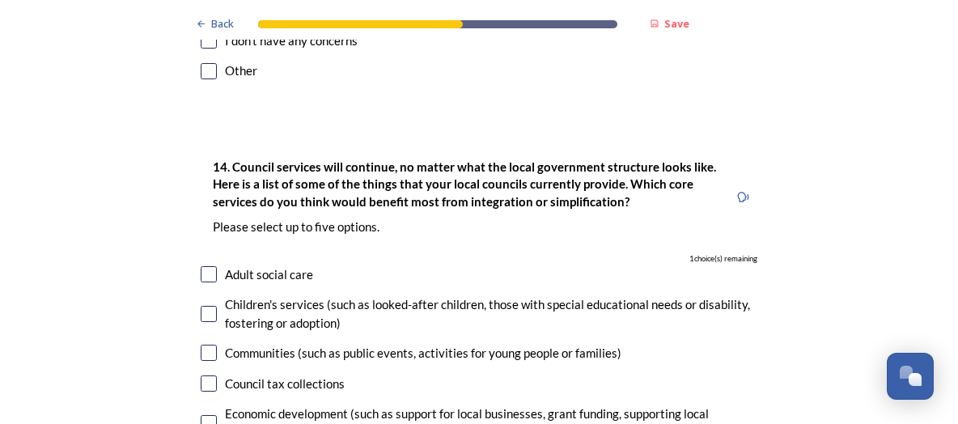
click at [206, 345] on input "checkbox" at bounding box center [209, 353] width 16 height 16
checkbox input "true"
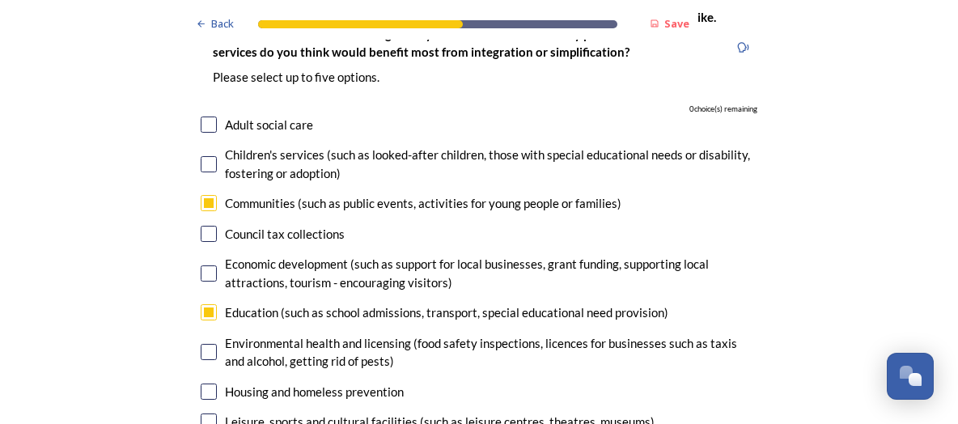
scroll to position [3964, 0]
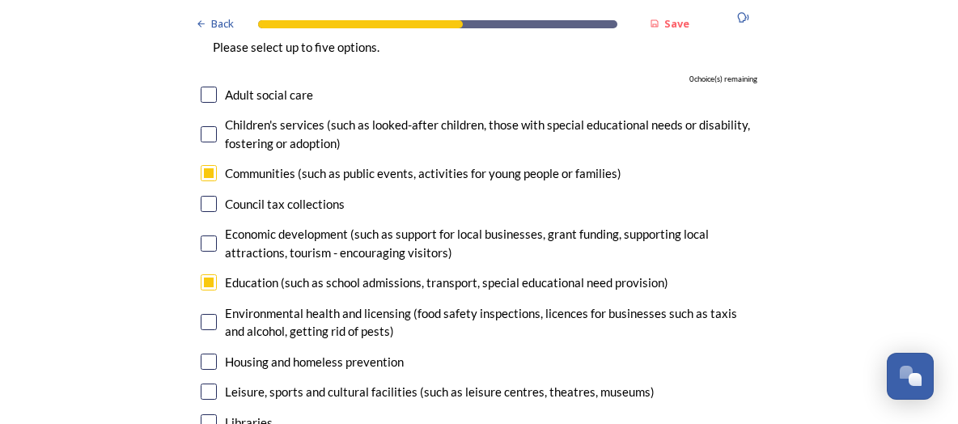
click at [212, 354] on input "checkbox" at bounding box center [209, 362] width 16 height 16
checkbox input "false"
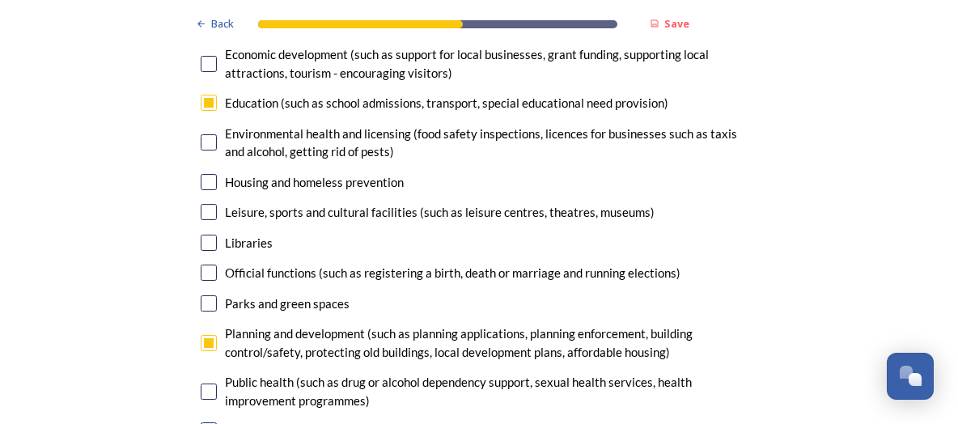
checkbox input "false"
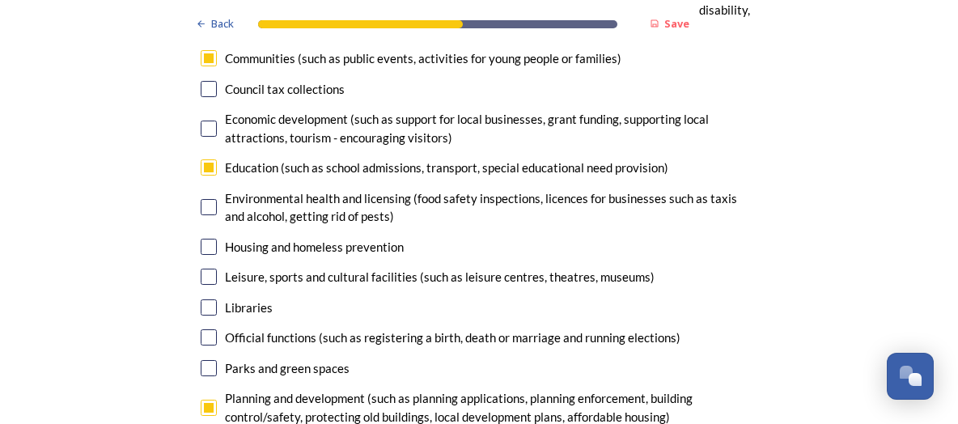
scroll to position [4054, 0]
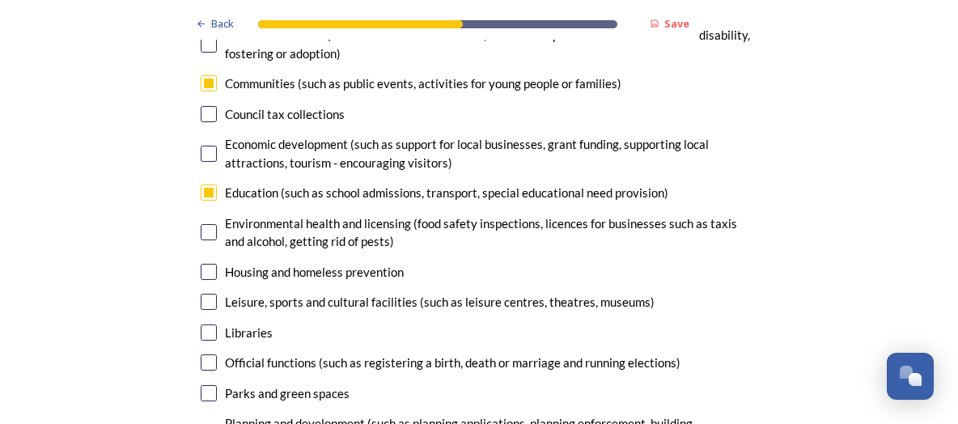
click at [214, 264] on input "checkbox" at bounding box center [209, 272] width 16 height 16
checkbox input "true"
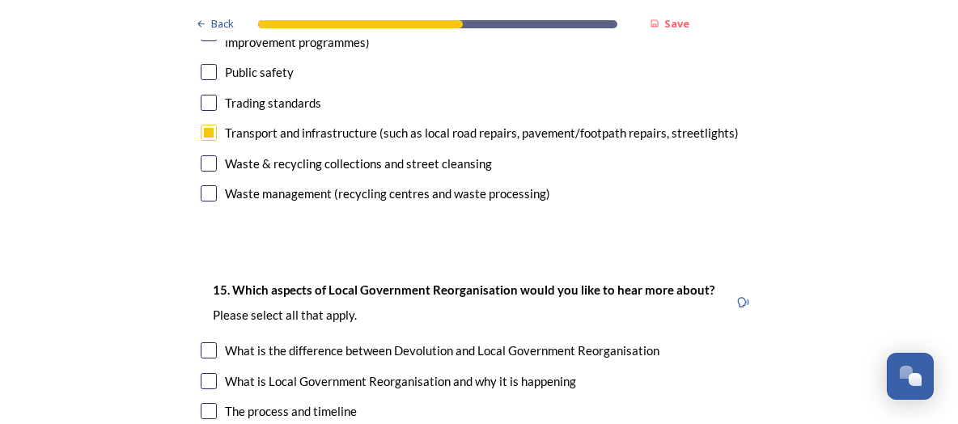
scroll to position [4503, 0]
click at [209, 402] on input "checkbox" at bounding box center [209, 410] width 16 height 16
checkbox input "true"
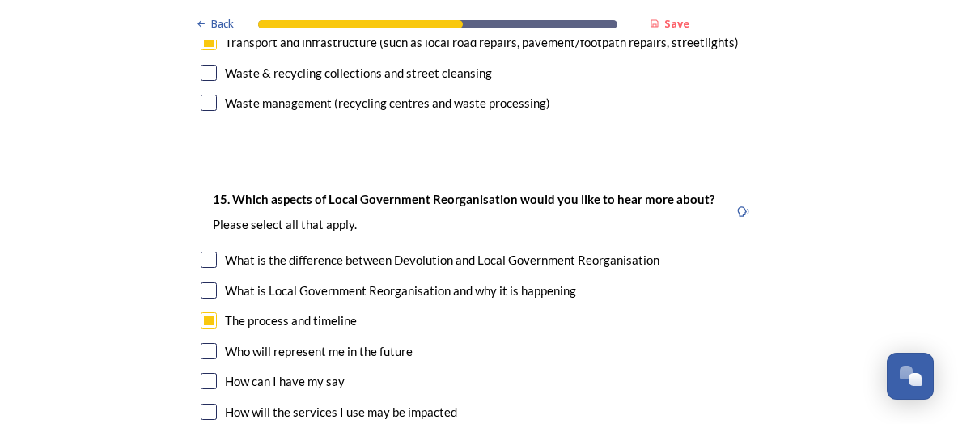
click at [214, 373] on input "checkbox" at bounding box center [209, 381] width 16 height 16
checkbox input "true"
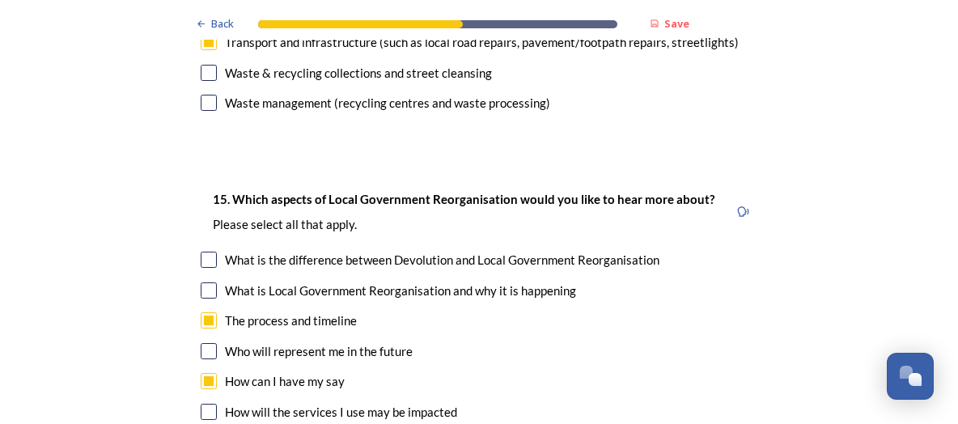
checkbox input "true"
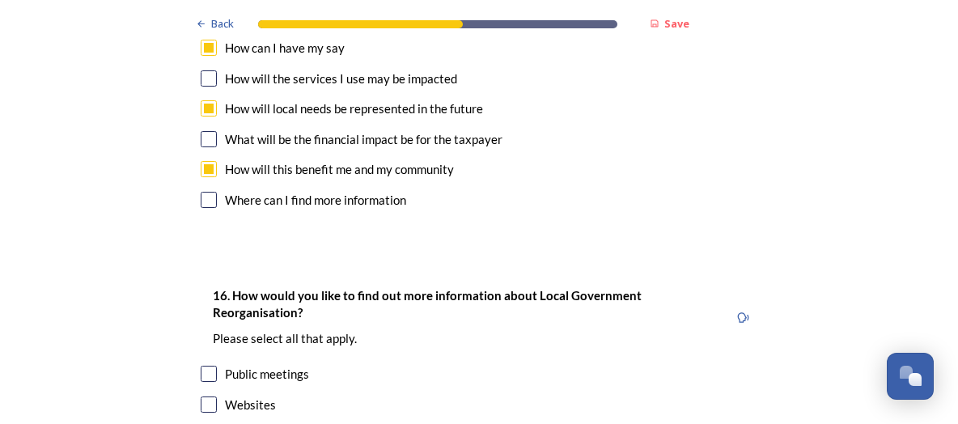
scroll to position [4952, 0]
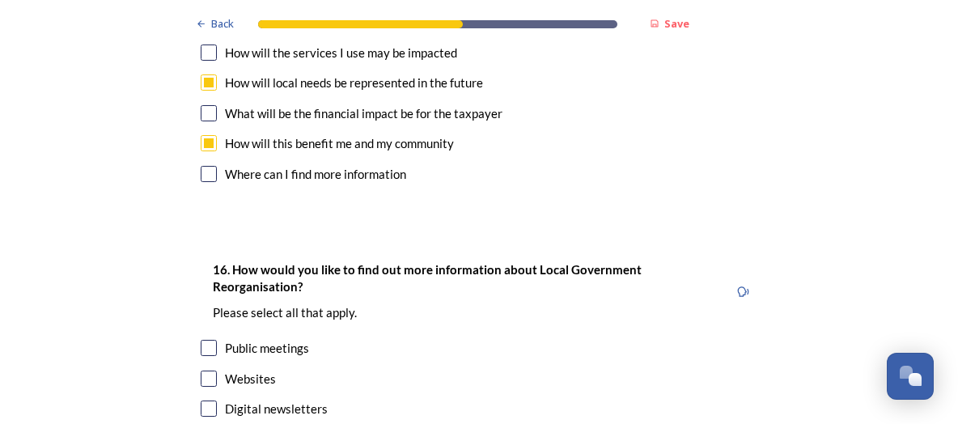
click at [207, 340] on input "checkbox" at bounding box center [209, 348] width 16 height 16
checkbox input "true"
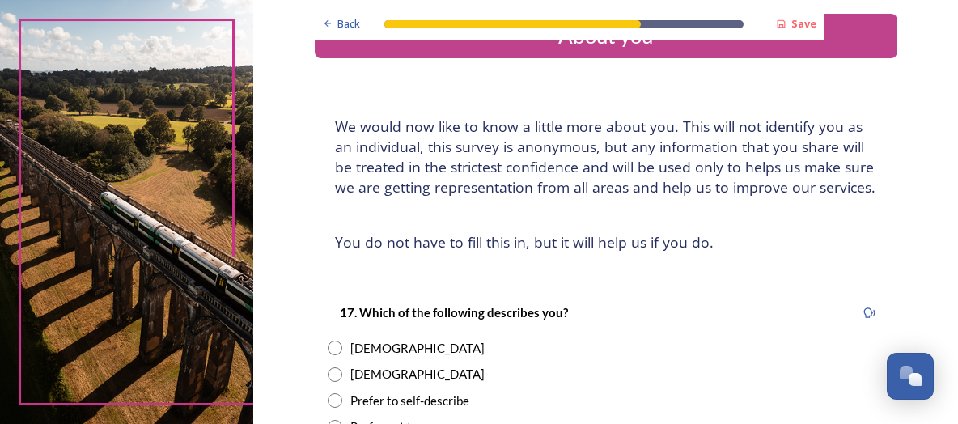
scroll to position [90, 0]
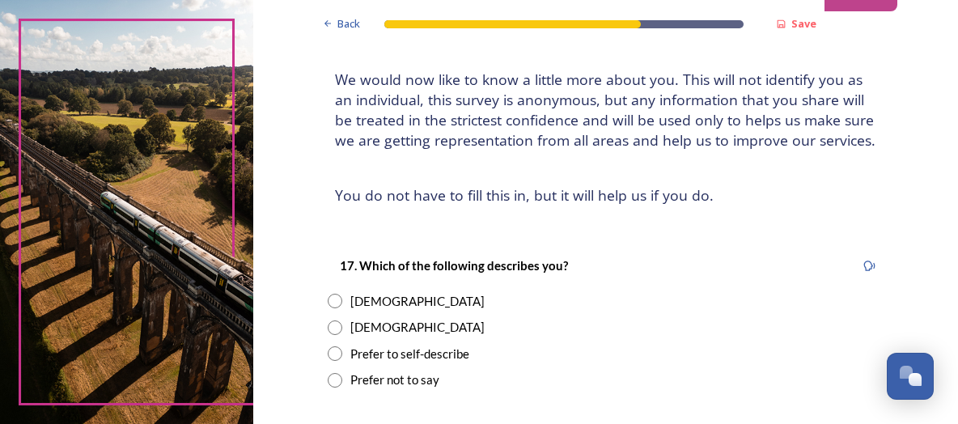
click at [351, 292] on div "[DEMOGRAPHIC_DATA]" at bounding box center [417, 301] width 134 height 19
radio input "true"
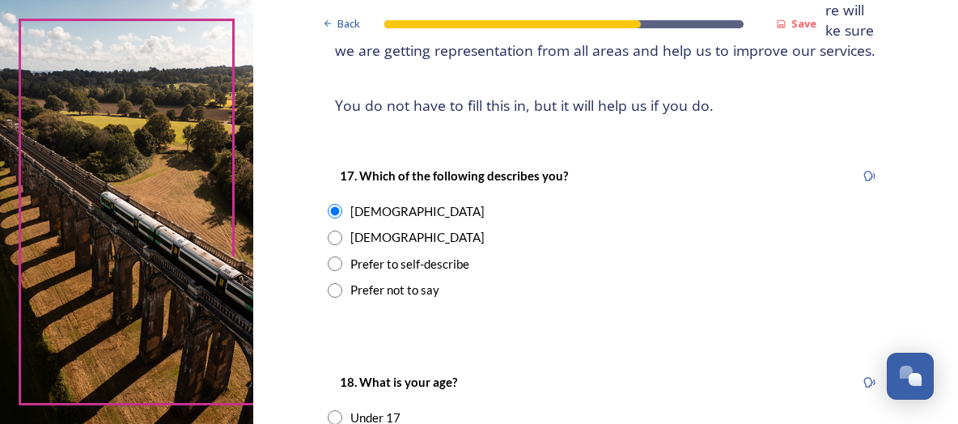
scroll to position [359, 0]
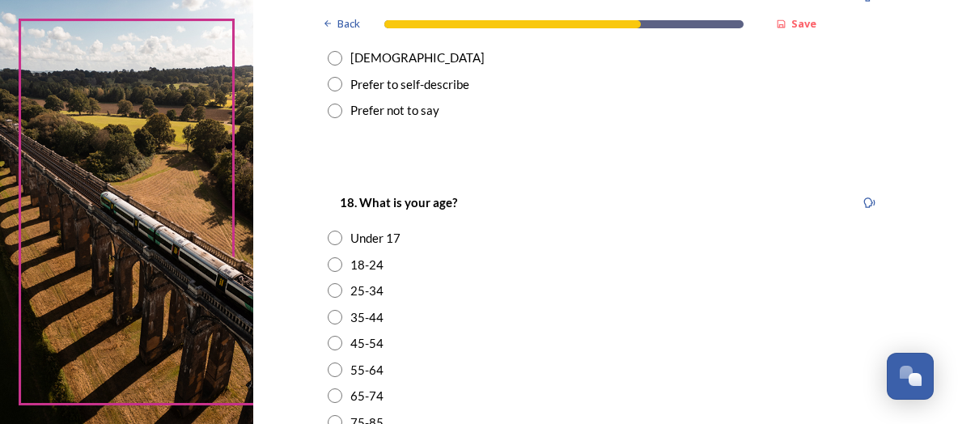
click at [342, 334] on div "45-54" at bounding box center [606, 343] width 557 height 19
radio input "true"
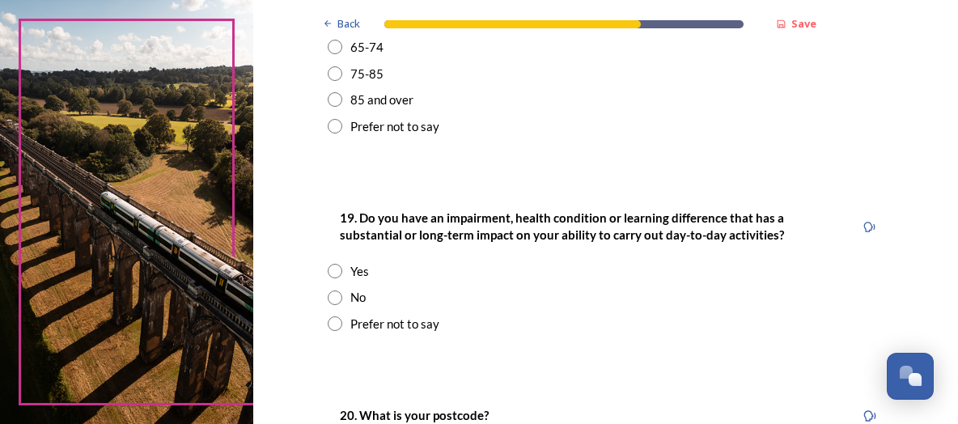
scroll to position [719, 0]
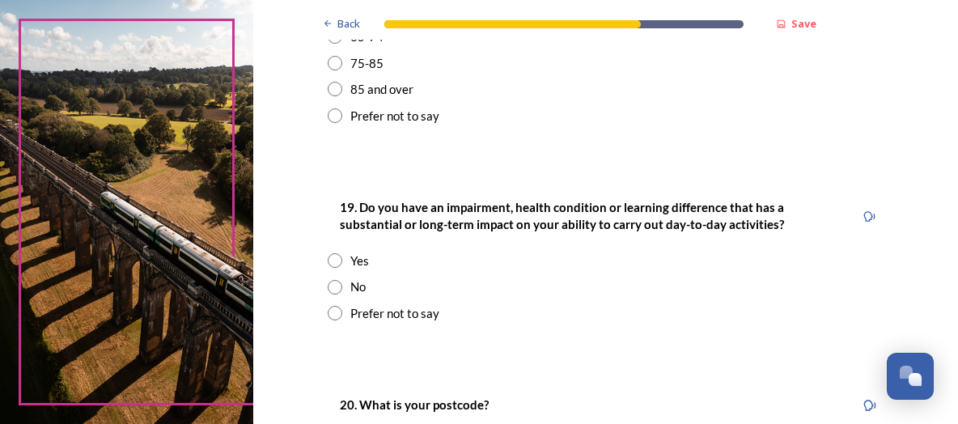
click at [350, 278] on div "No" at bounding box center [357, 287] width 15 height 19
radio input "true"
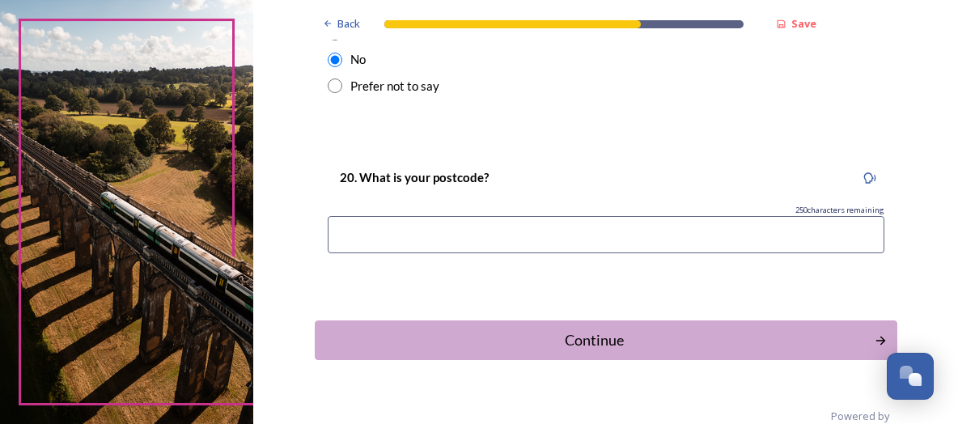
scroll to position [954, 0]
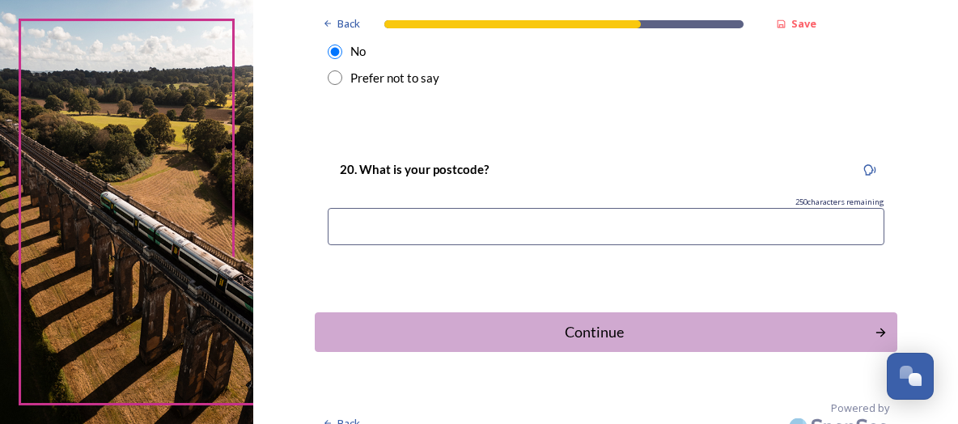
click at [377, 218] on input at bounding box center [606, 226] width 557 height 37
type input "BN43 5DL"
click at [598, 329] on button "Continue" at bounding box center [606, 332] width 588 height 40
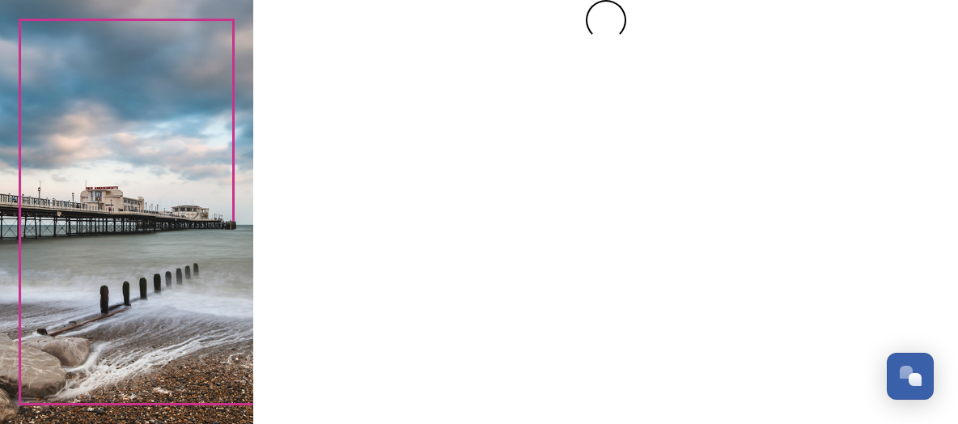
scroll to position [0, 0]
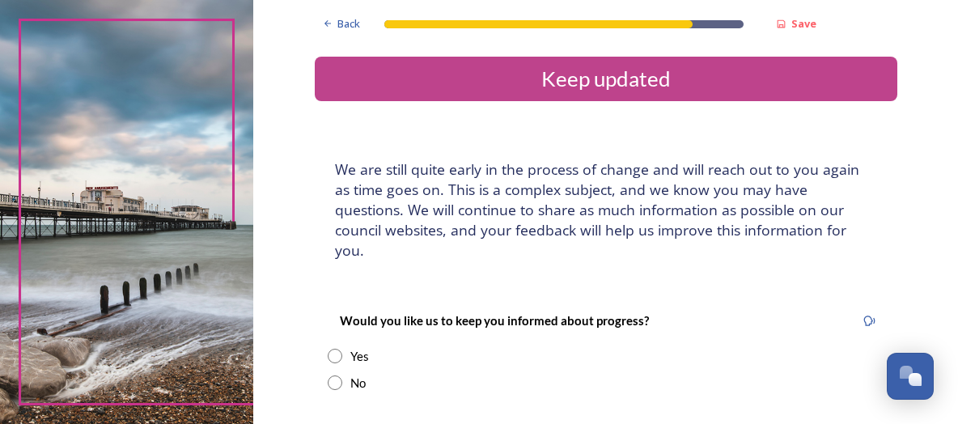
click at [346, 347] on div "Yes" at bounding box center [606, 356] width 557 height 19
radio input "true"
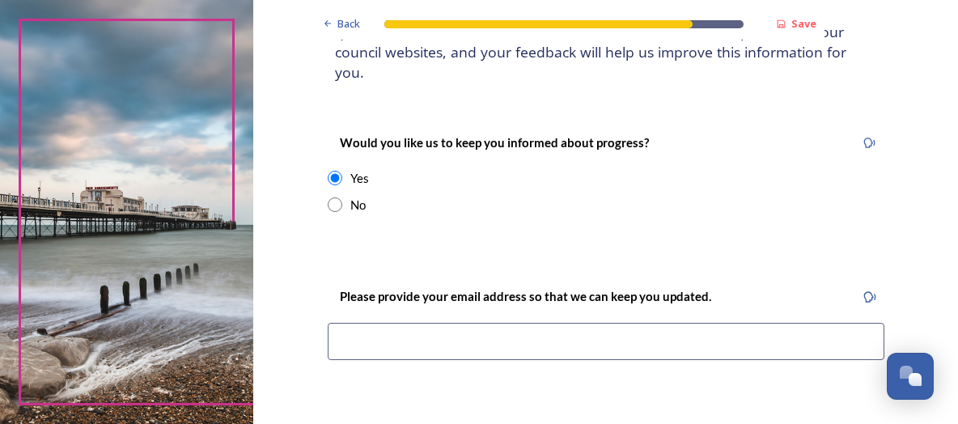
scroll to position [180, 0]
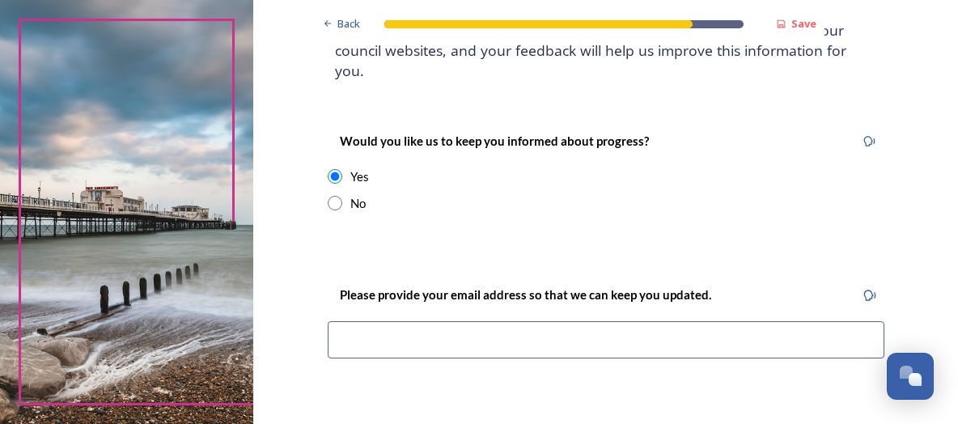
click at [431, 321] on input at bounding box center [606, 339] width 557 height 37
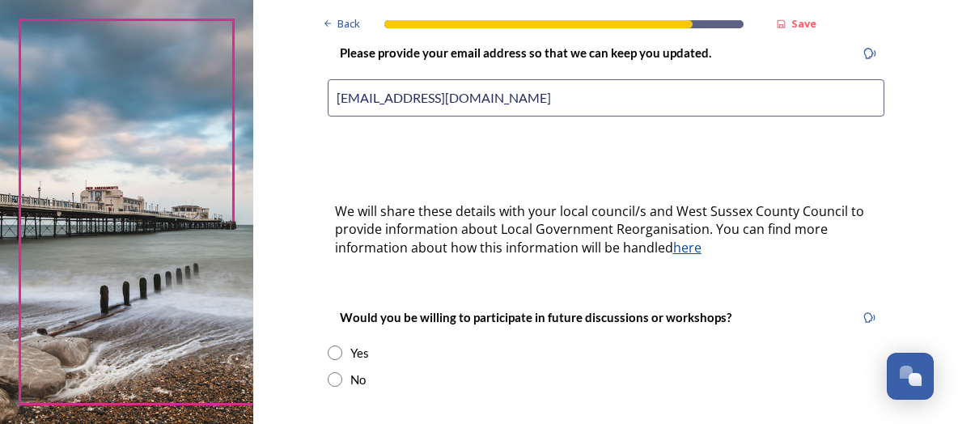
scroll to position [449, 0]
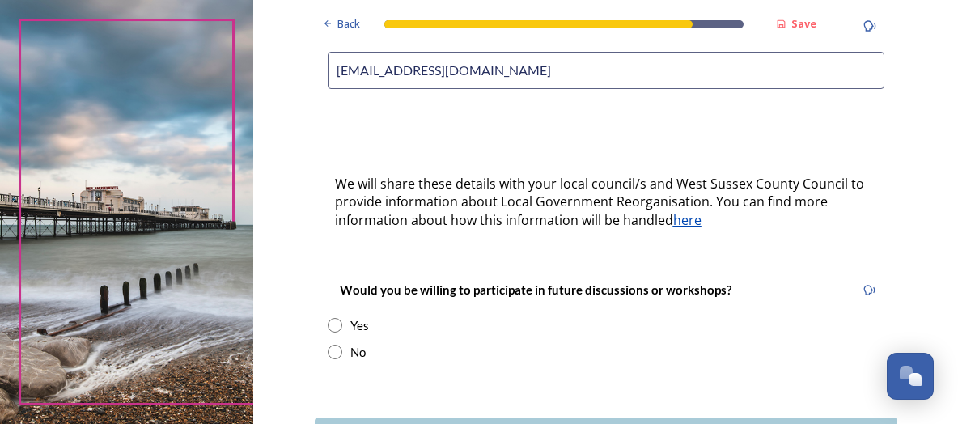
type input "[EMAIL_ADDRESS][DOMAIN_NAME]"
click at [352, 316] on div "Yes" at bounding box center [359, 325] width 19 height 19
radio input "true"
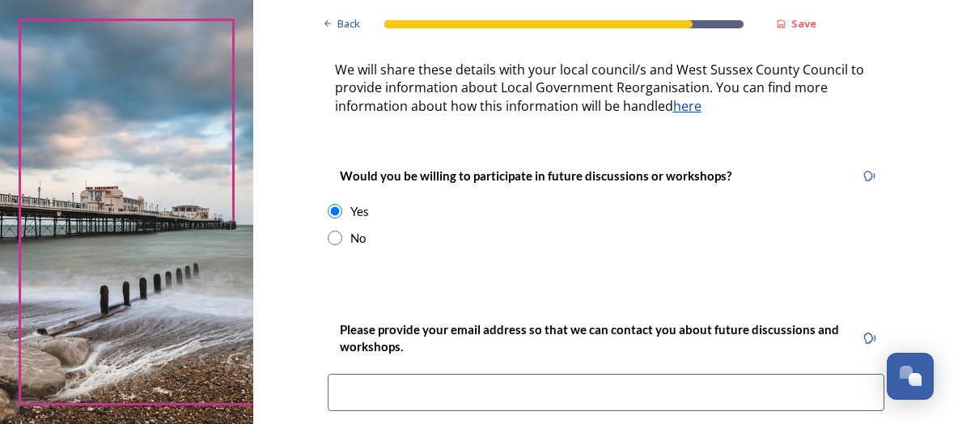
scroll to position [629, 0]
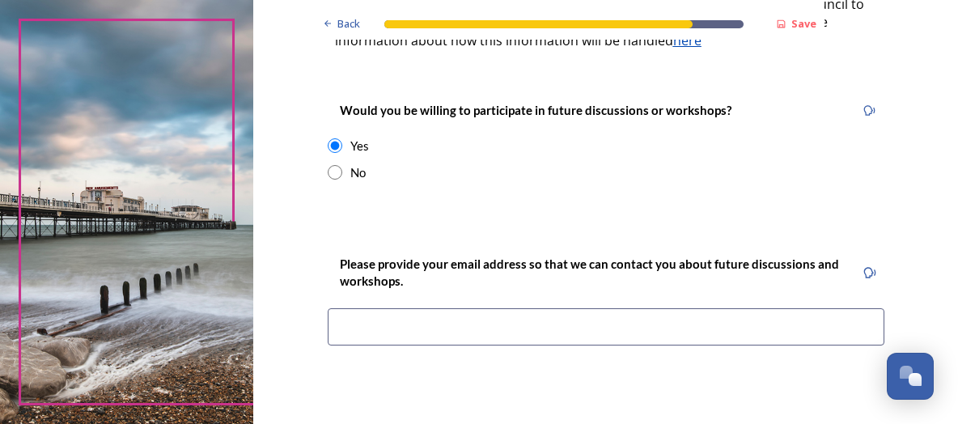
click at [388, 308] on input at bounding box center [606, 326] width 557 height 37
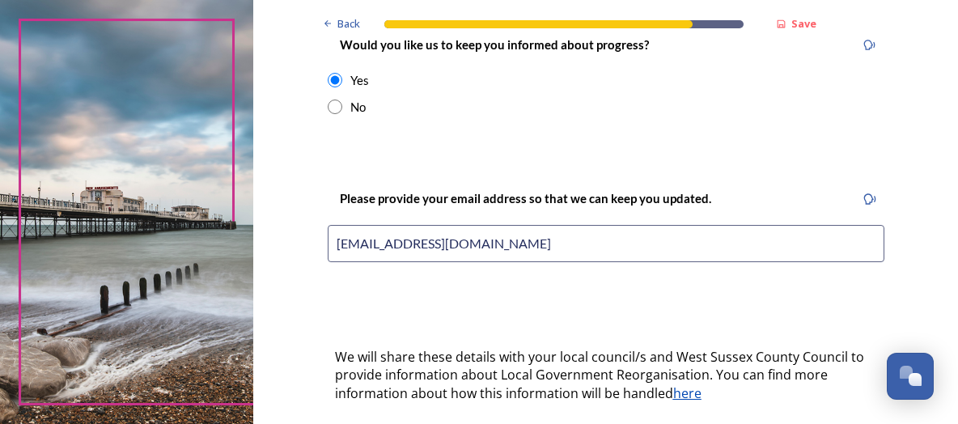
scroll to position [180, 0]
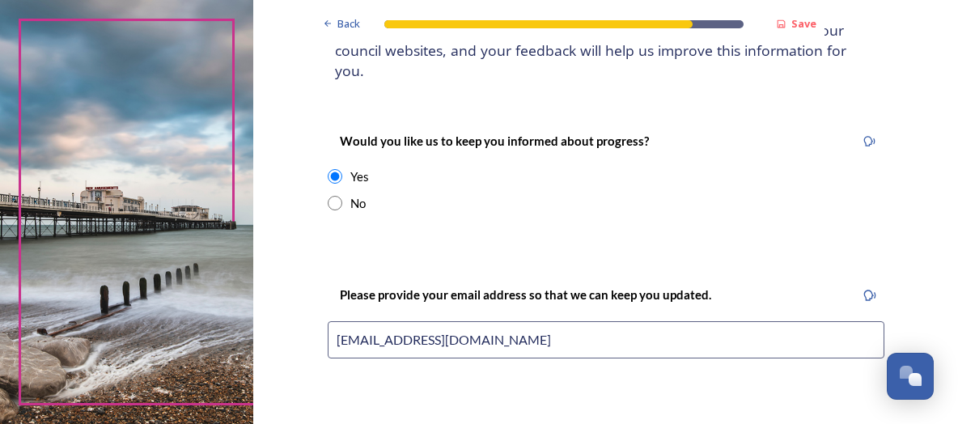
drag, startPoint x: 499, startPoint y: 310, endPoint x: 248, endPoint y: 305, distance: 250.9
click at [328, 321] on input "[EMAIL_ADDRESS][DOMAIN_NAME]" at bounding box center [606, 339] width 557 height 37
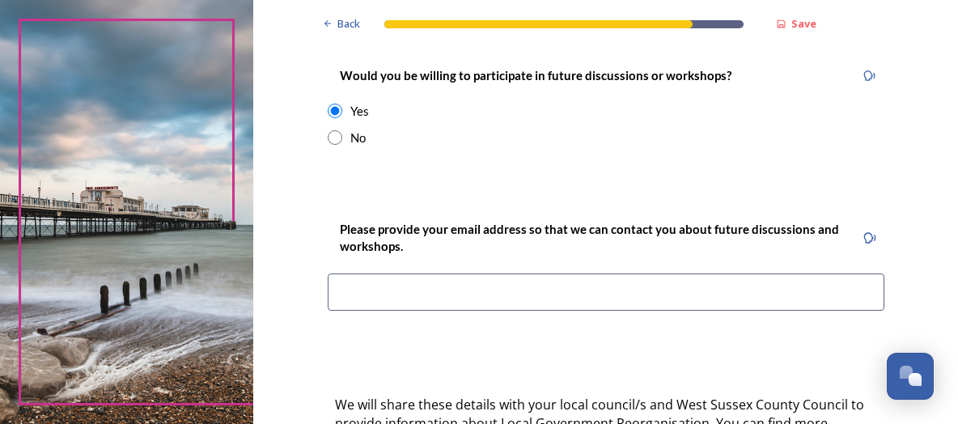
scroll to position [719, 0]
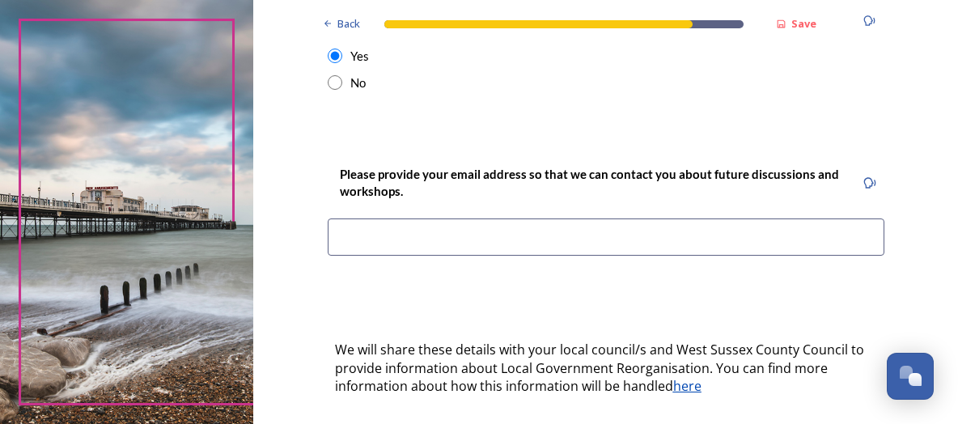
click at [390, 218] on input at bounding box center [606, 236] width 557 height 37
paste input "[EMAIL_ADDRESS][DOMAIN_NAME]"
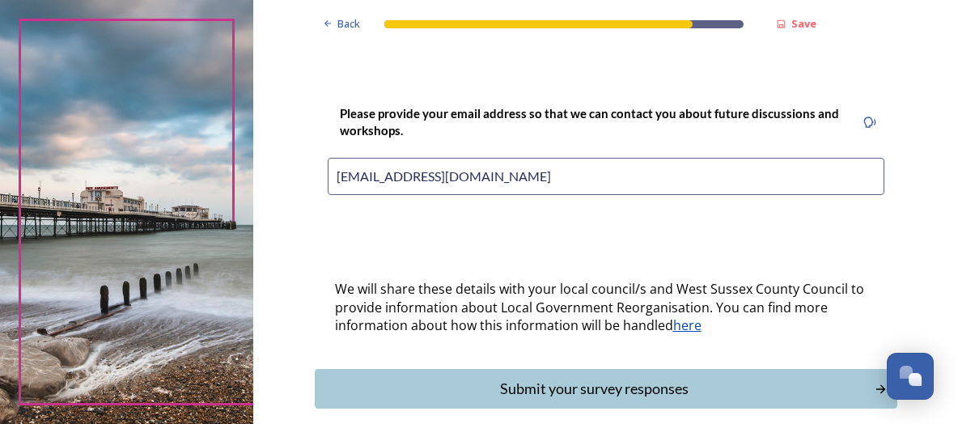
scroll to position [805, 0]
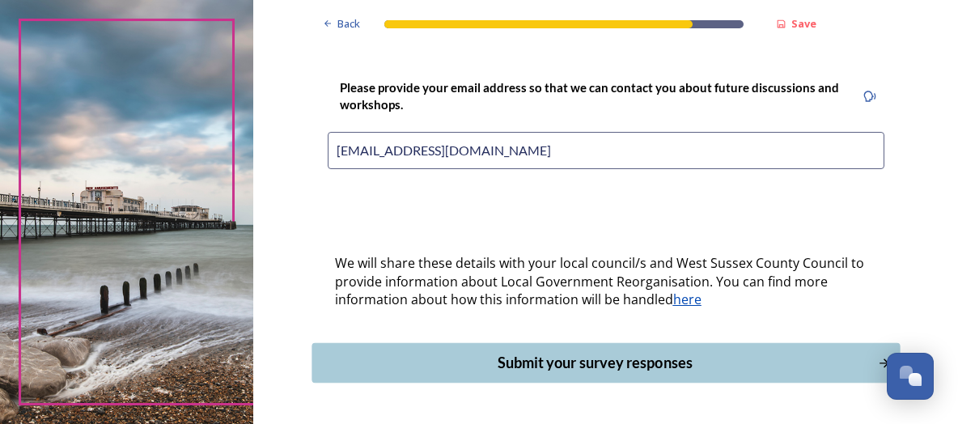
type input "[EMAIL_ADDRESS][DOMAIN_NAME]"
click at [596, 352] on div "Submit your survey responses" at bounding box center [594, 363] width 548 height 22
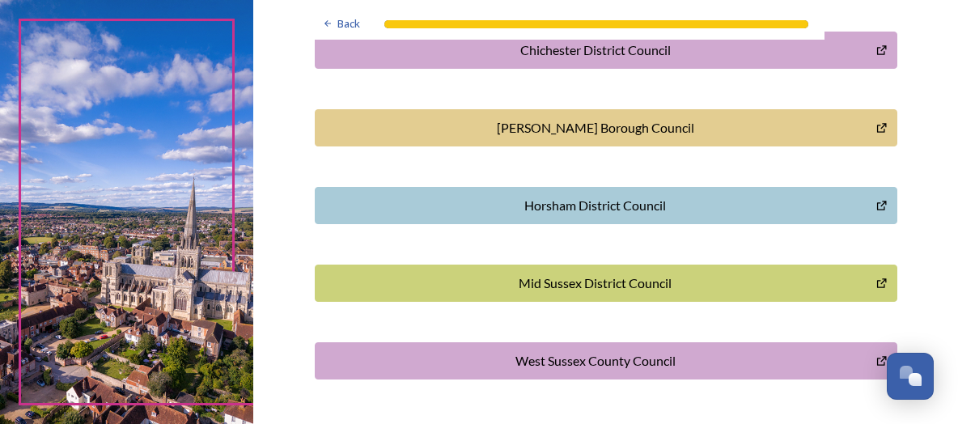
scroll to position [0, 0]
